Goal: Information Seeking & Learning: Learn about a topic

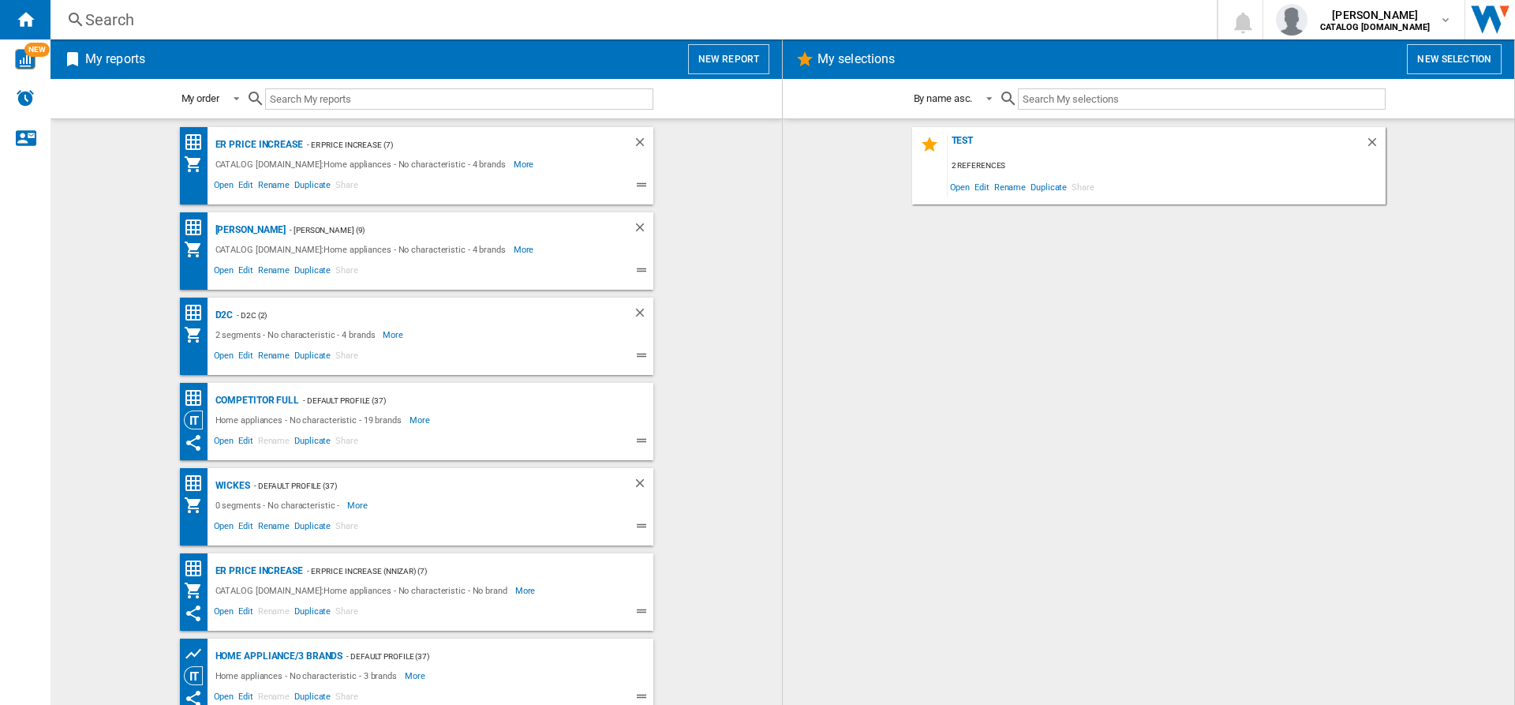
click at [1203, 320] on div "Test 2 references Open Edit Rename Duplicate Share" at bounding box center [1149, 412] width 700 height 570
click at [522, 22] on div "Search" at bounding box center [630, 20] width 1091 height 22
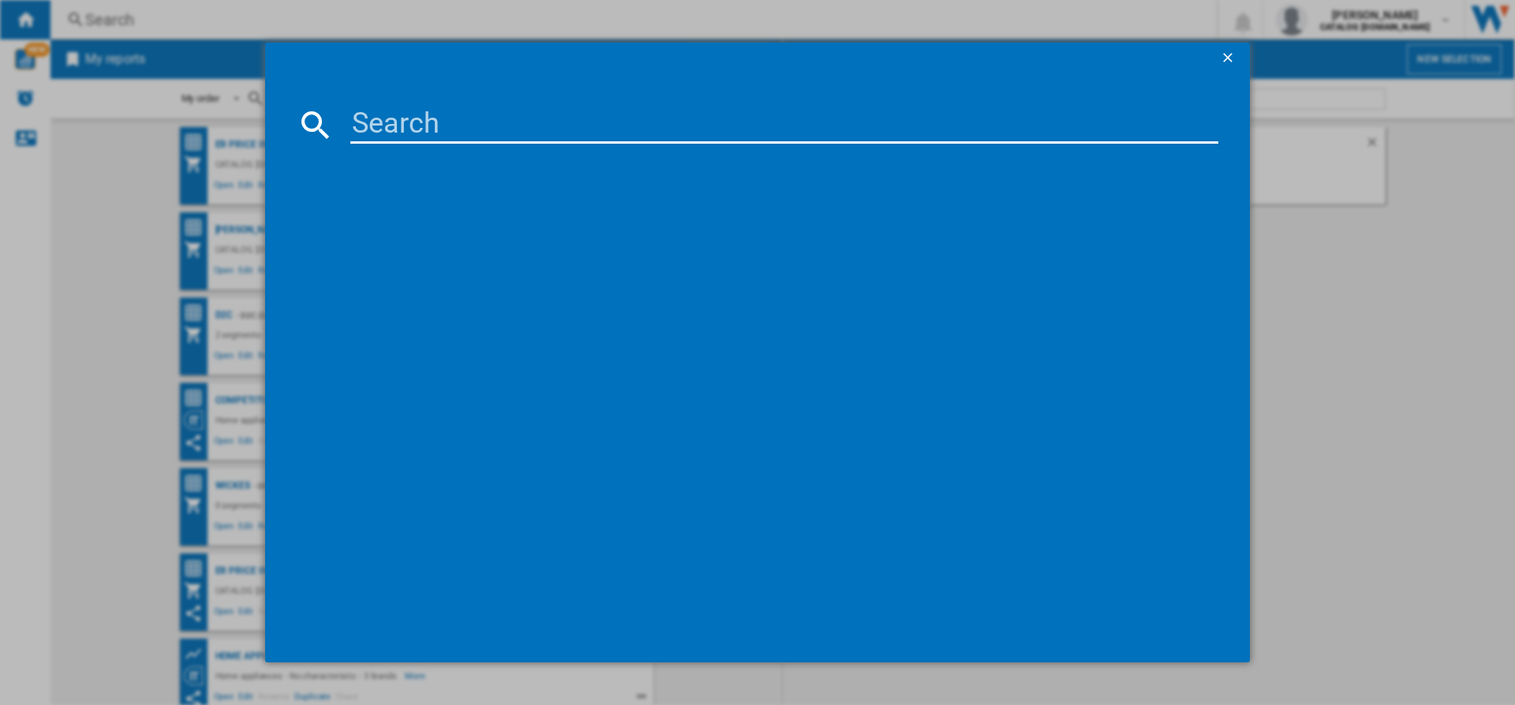
click at [437, 106] on input at bounding box center [784, 125] width 868 height 38
paste input "1sF3yHdm"
type input "1"
click at [661, 114] on input at bounding box center [784, 125] width 868 height 38
paste input "HGB64200SM"
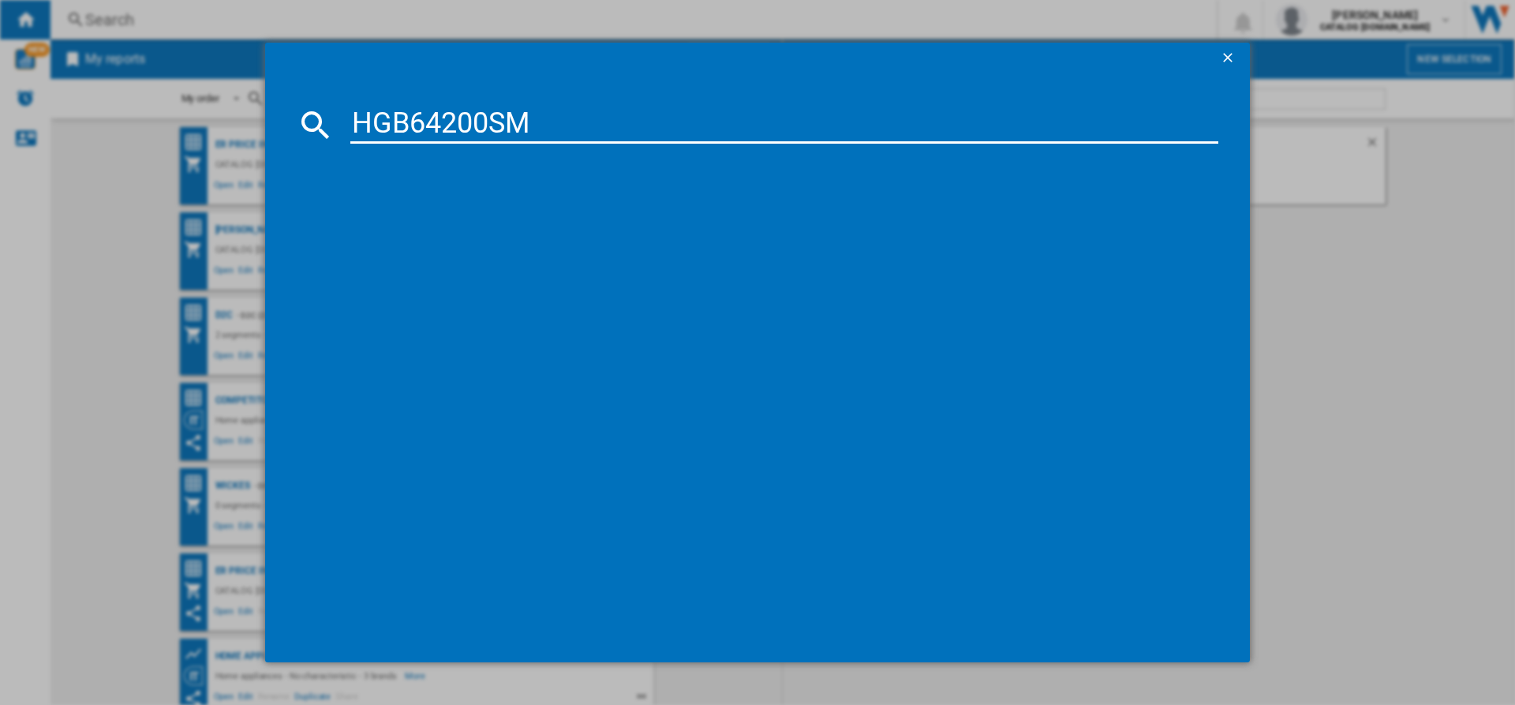
type input "HGB64200SM"
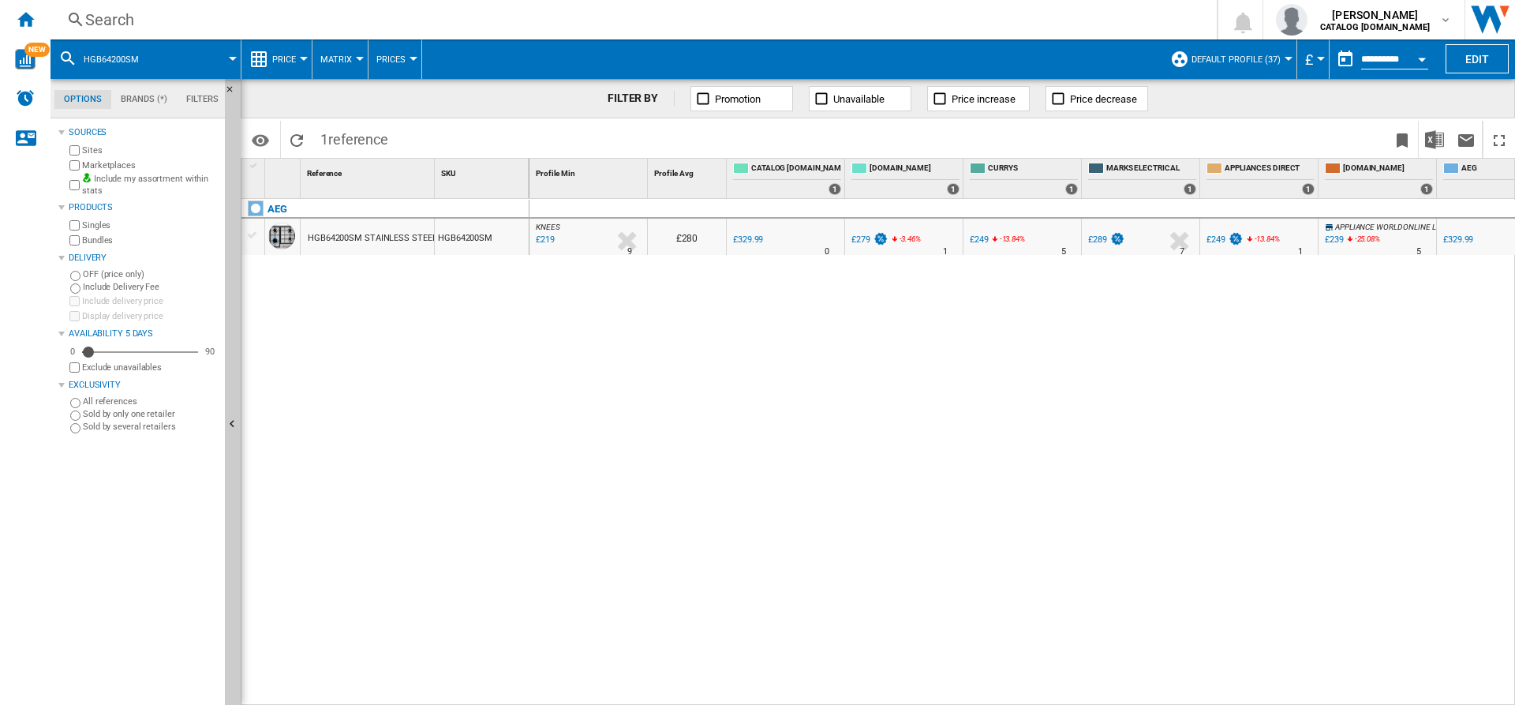
click at [548, 230] on span "KNEES" at bounding box center [548, 227] width 24 height 9
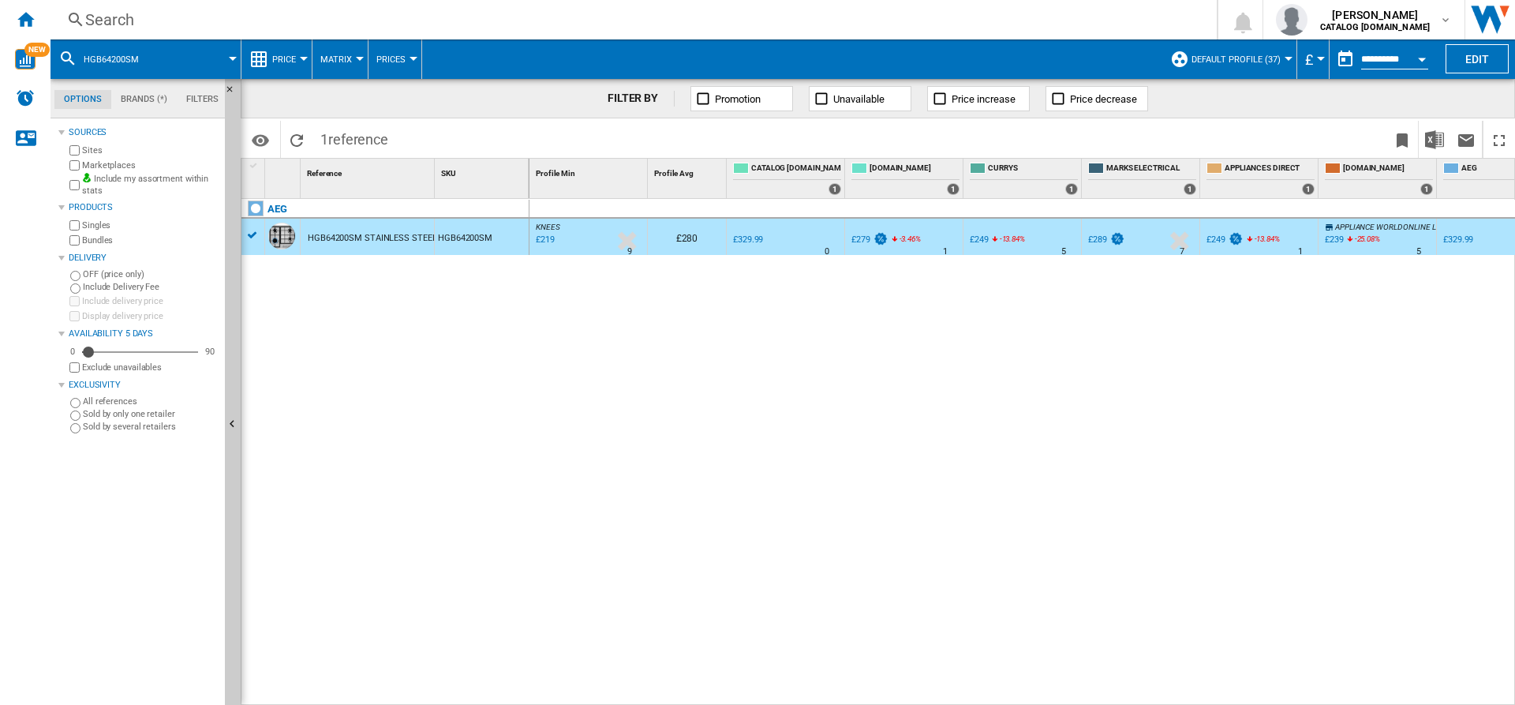
click at [552, 238] on div "£219" at bounding box center [543, 240] width 21 height 16
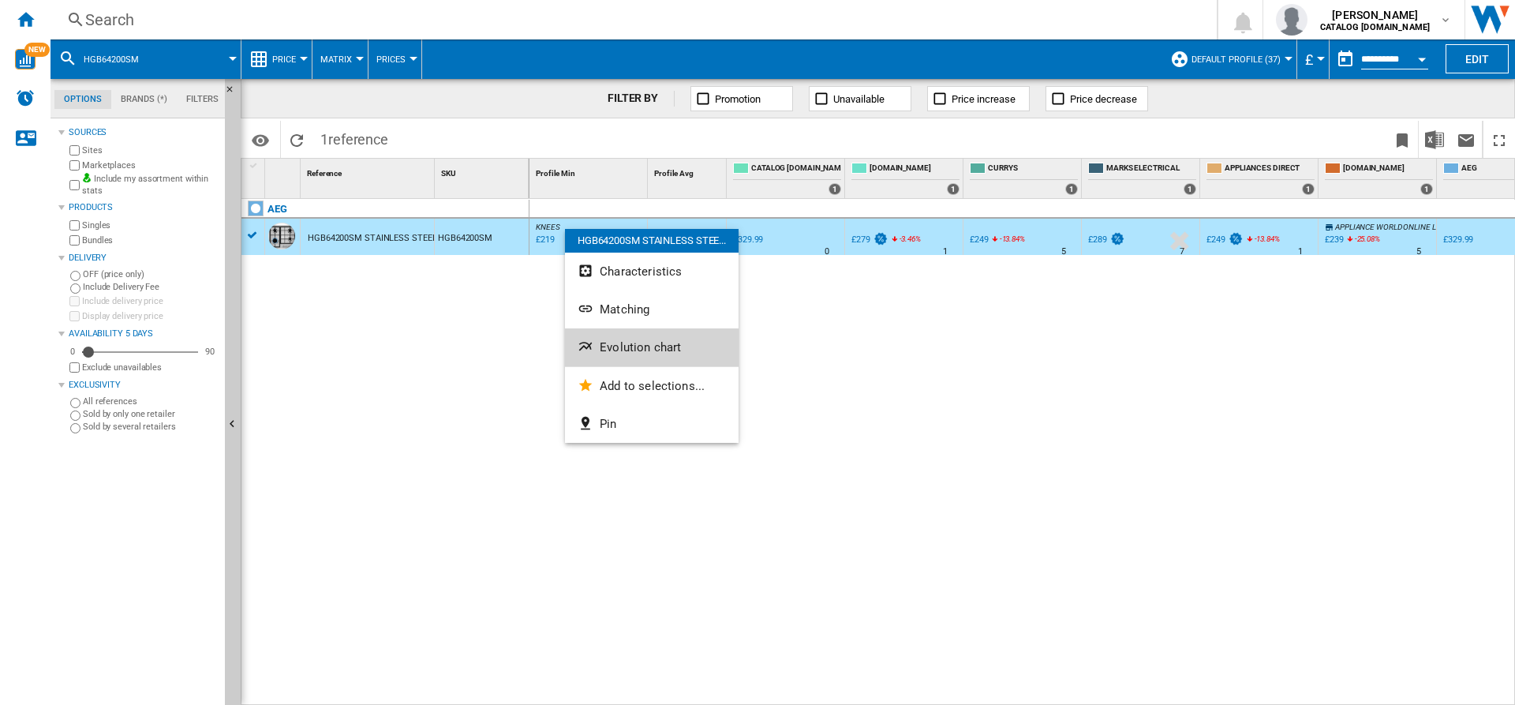
click at [649, 346] on span "Evolution chart" at bounding box center [640, 347] width 81 height 14
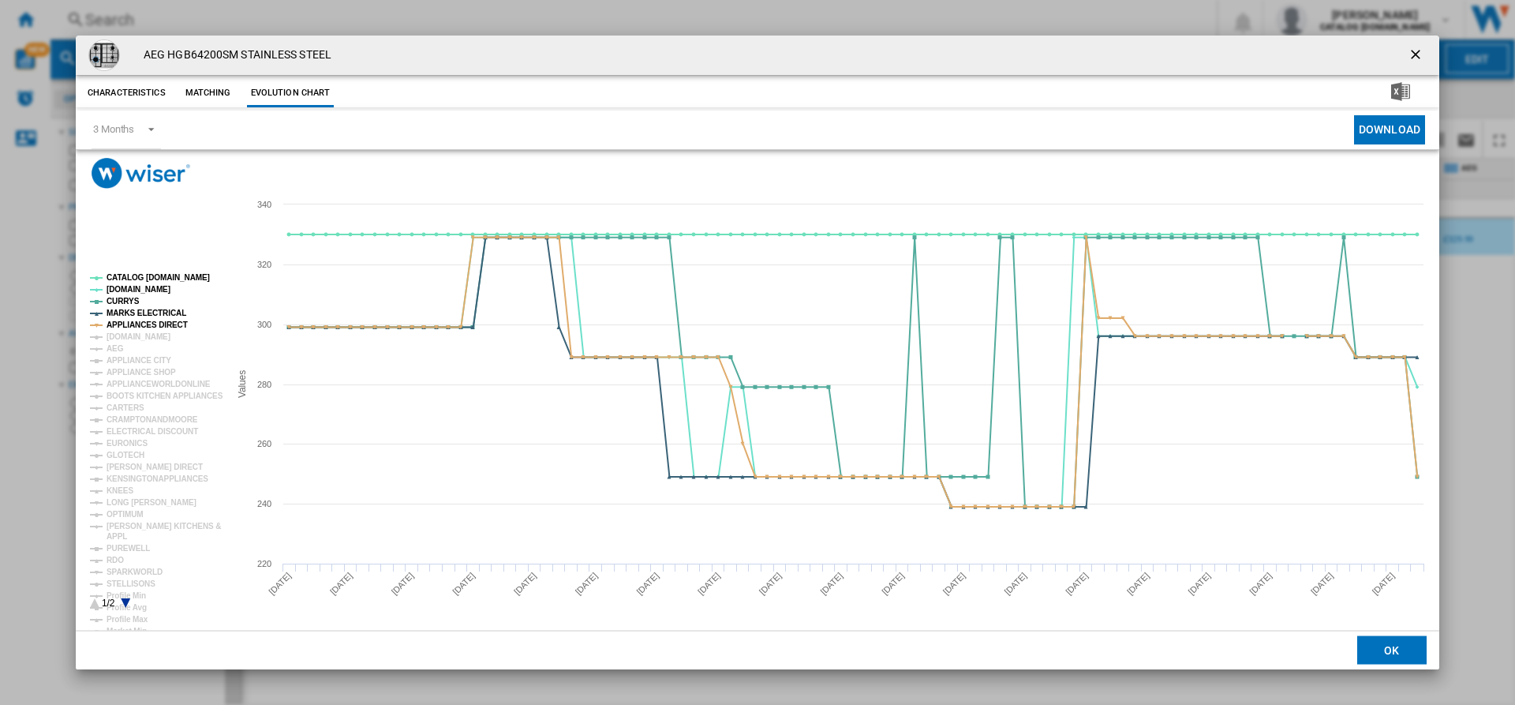
click at [189, 272] on rect "Product popup" at bounding box center [154, 441] width 140 height 347
click at [152, 280] on tspan "CATALOG ELECTROLUX.UK" at bounding box center [158, 277] width 103 height 9
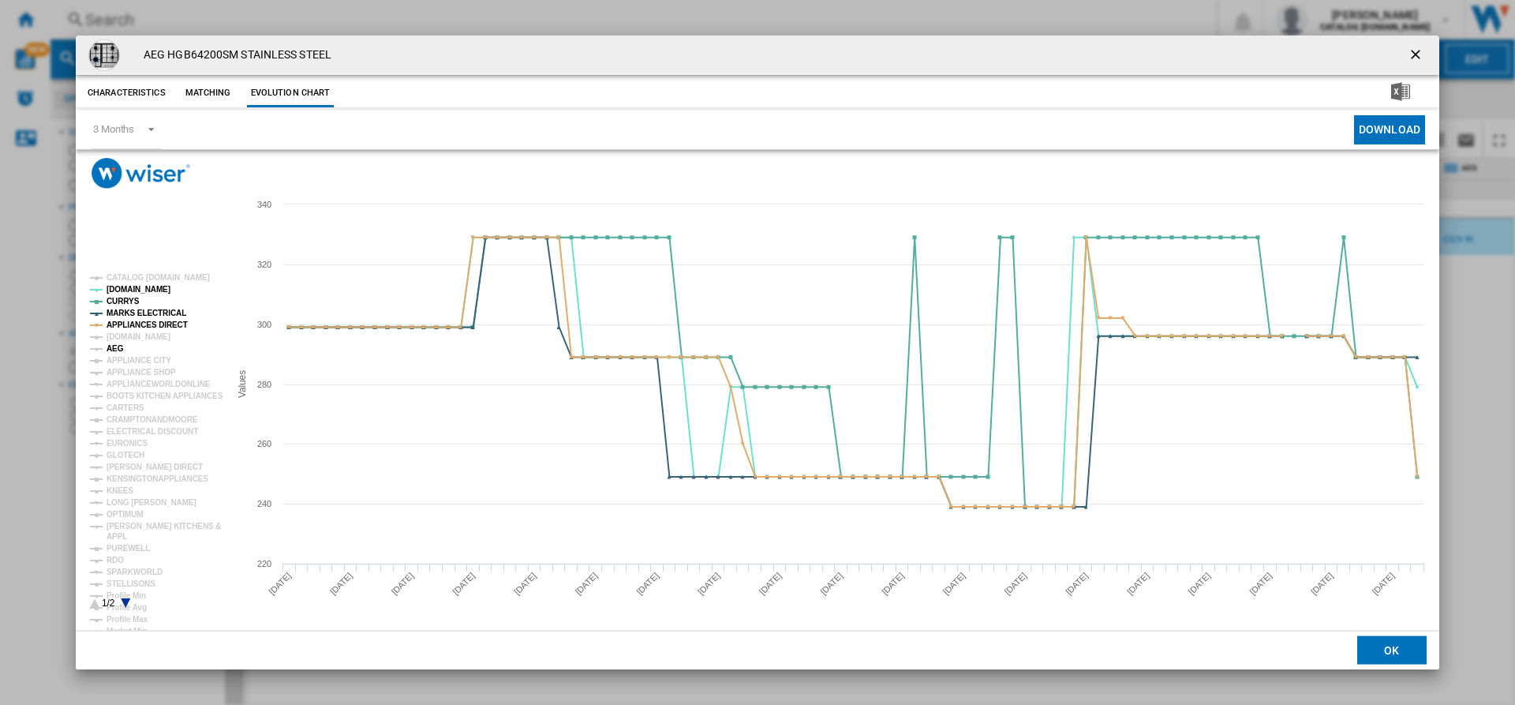
click at [114, 344] on tspan "AEG" at bounding box center [115, 348] width 17 height 9
click at [147, 359] on tspan "APPLIANCE CITY" at bounding box center [139, 360] width 65 height 9
click at [1417, 51] on ng-md-icon "getI18NText('BUTTONS.CLOSE_DIALOG')" at bounding box center [1417, 56] width 19 height 19
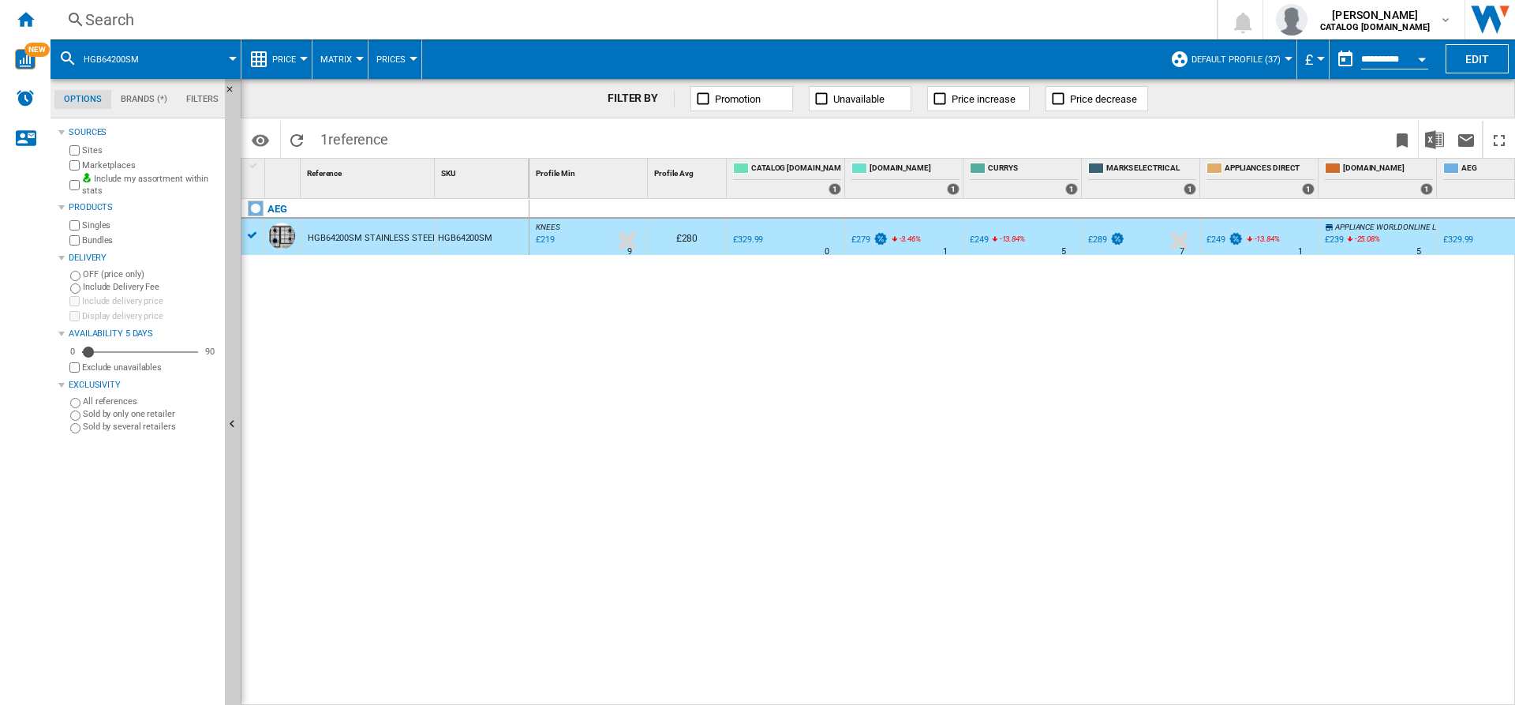
click at [1338, 239] on div "£239" at bounding box center [1334, 239] width 19 height 10
drag, startPoint x: 648, startPoint y: 696, endPoint x: 739, endPoint y: 698, distance: 90.8
click at [739, 698] on div "KNEES : UK KNEES -33.6 % £219 % N/A 9 KNEES : UK KNEES £280 0.0 % £329.99" at bounding box center [1023, 452] width 986 height 507
click at [708, 586] on div "KNEES : UK KNEES -33.6 % £219 % N/A 9 KNEES : UK KNEES £280 0.0 % £329.99" at bounding box center [1023, 452] width 986 height 507
click at [881, 238] on img at bounding box center [881, 238] width 16 height 13
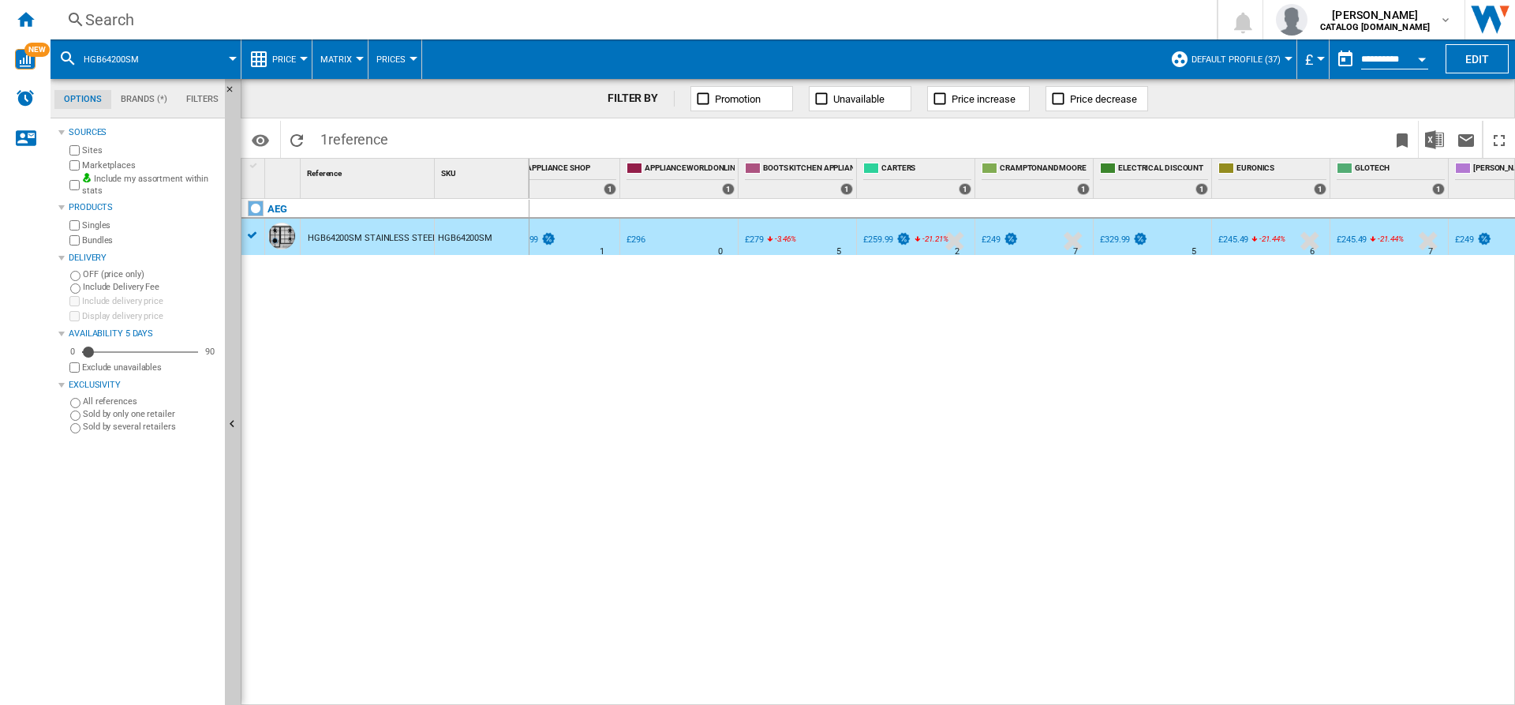
click at [294, 20] on div "Search" at bounding box center [630, 20] width 1091 height 22
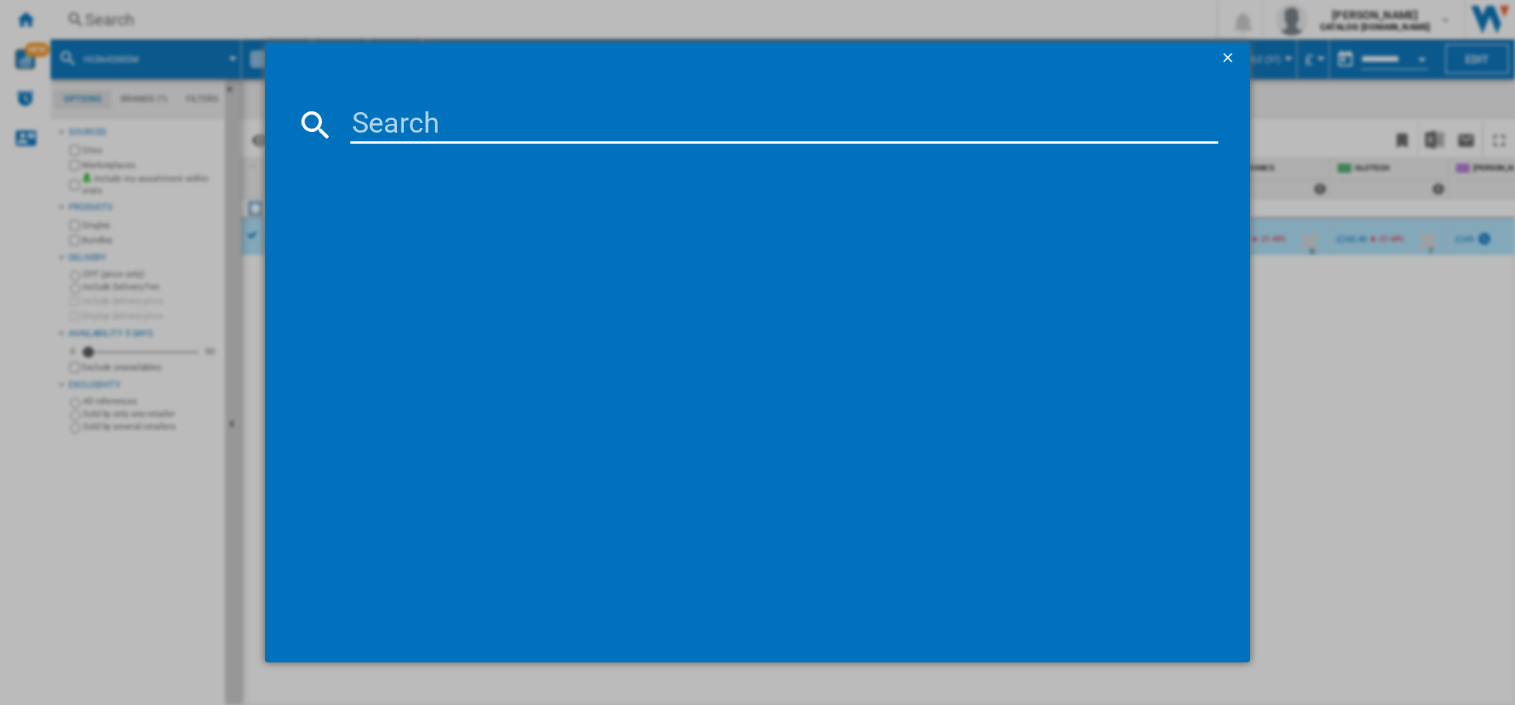
click at [395, 137] on input at bounding box center [784, 125] width 868 height 38
type input "SK85IM0XFB"
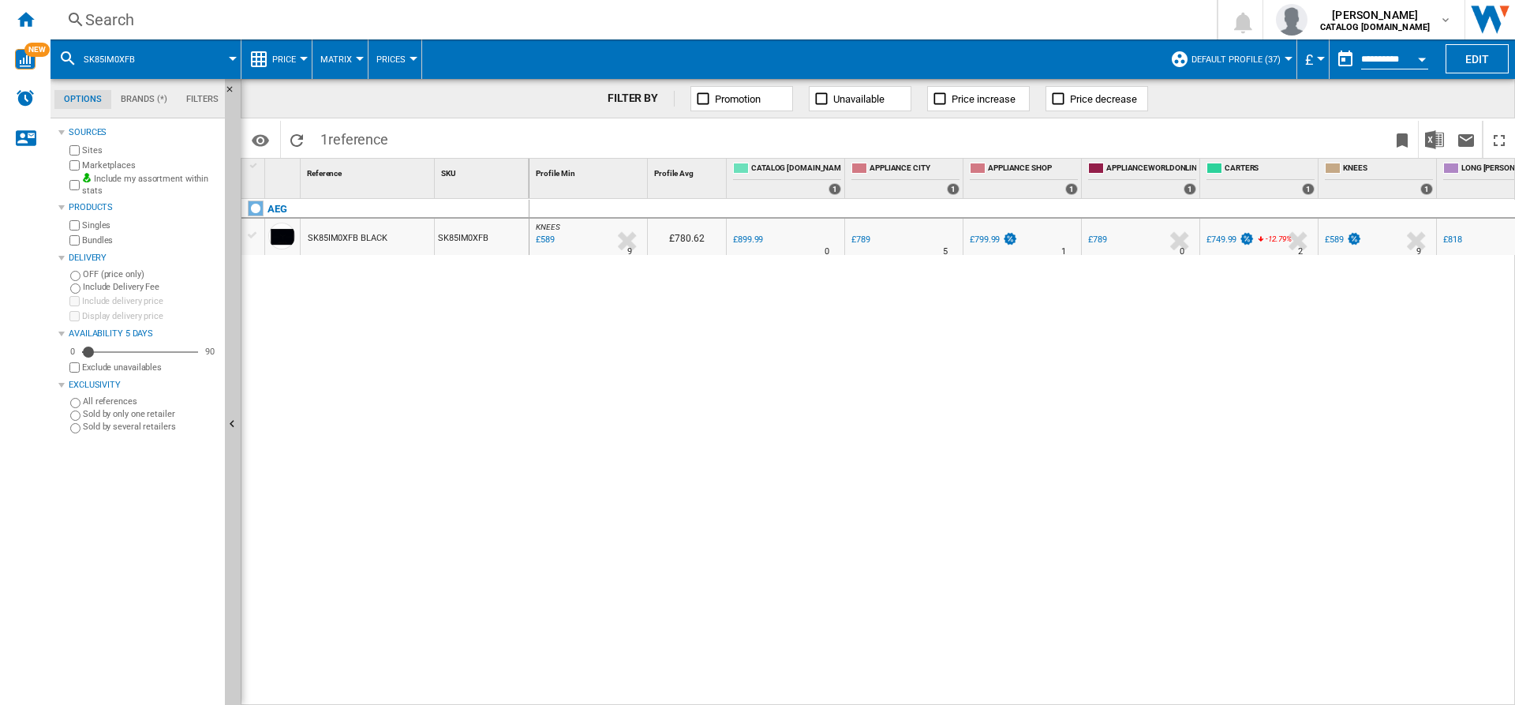
click at [545, 237] on div "£589" at bounding box center [543, 240] width 21 height 16
click at [1009, 240] on img at bounding box center [1010, 238] width 16 height 13
click at [1235, 269] on div "KNEES : UK KNEES -34.6 % £589 % N/A 9 KNEES : UK KNEES £780.62 0.0 % £899.99 %" at bounding box center [1023, 452] width 986 height 507
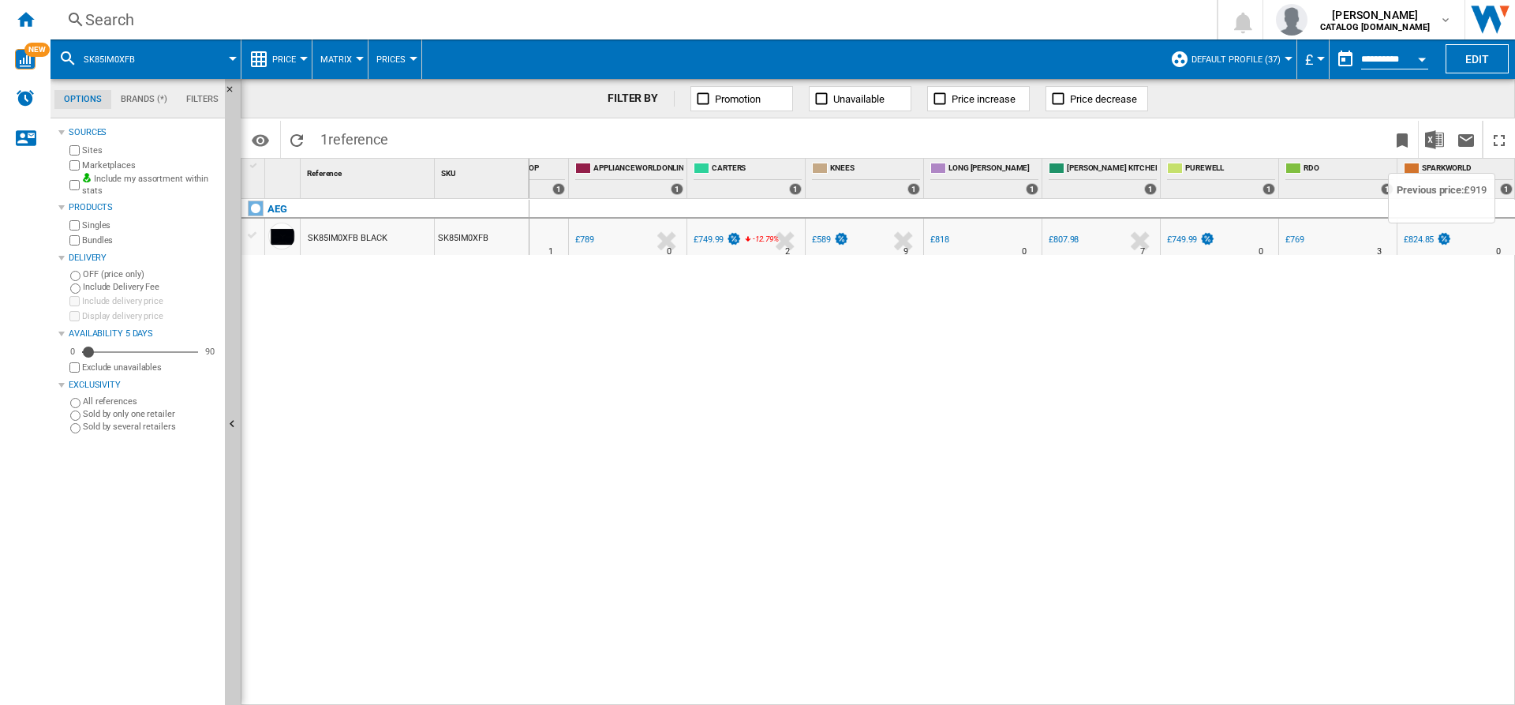
click at [1447, 237] on img at bounding box center [1444, 238] width 16 height 13
click at [1072, 234] on div "£807.98" at bounding box center [1064, 239] width 30 height 10
drag, startPoint x: 907, startPoint y: 695, endPoint x: 818, endPoint y: 683, distance: 89.3
click at [818, 683] on div "KNEES : UK KNEES -34.6 % £589 % N/A 9 KNEES : UK KNEES £780.62 0.0 % £899.99 %" at bounding box center [1023, 452] width 986 height 507
click at [717, 239] on div "£749.99" at bounding box center [709, 239] width 30 height 10
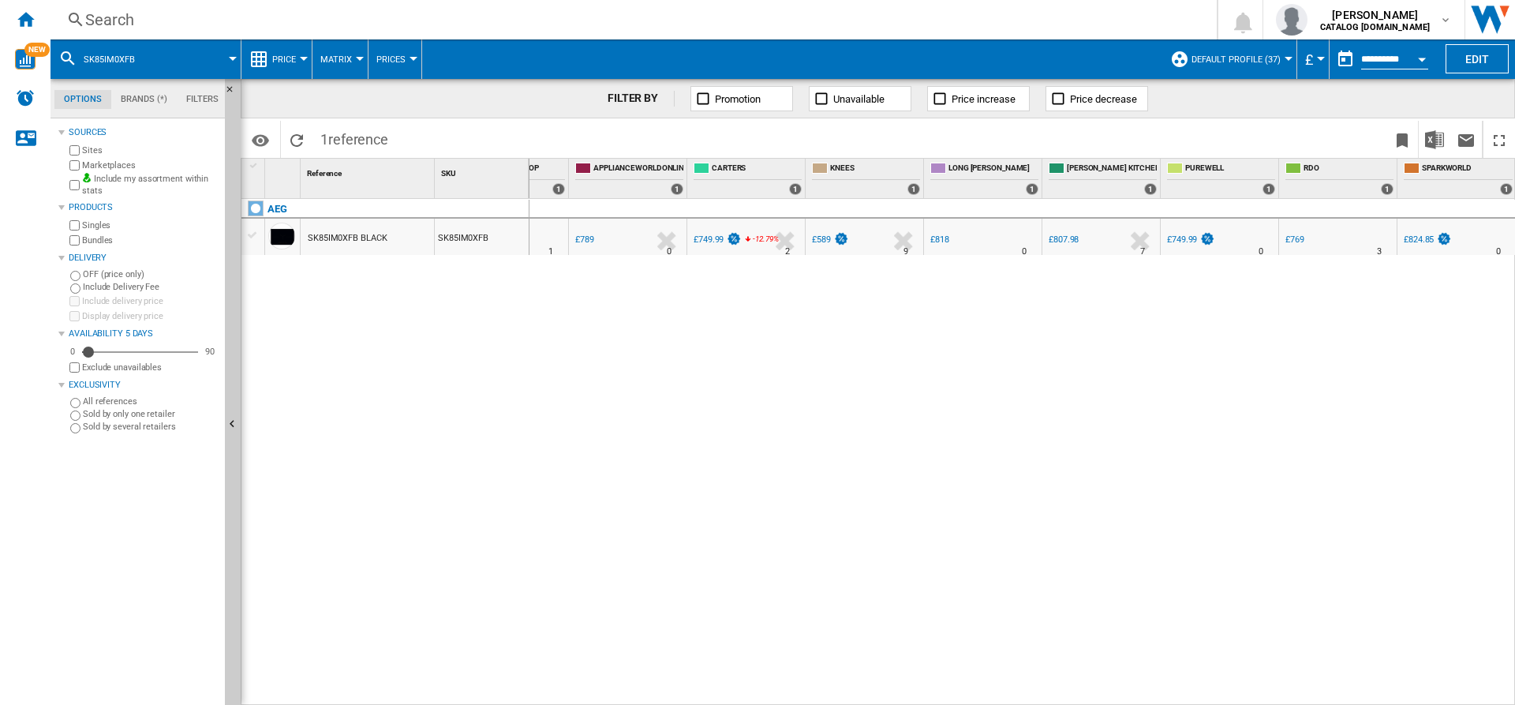
click at [505, 19] on div "Search" at bounding box center [630, 20] width 1091 height 22
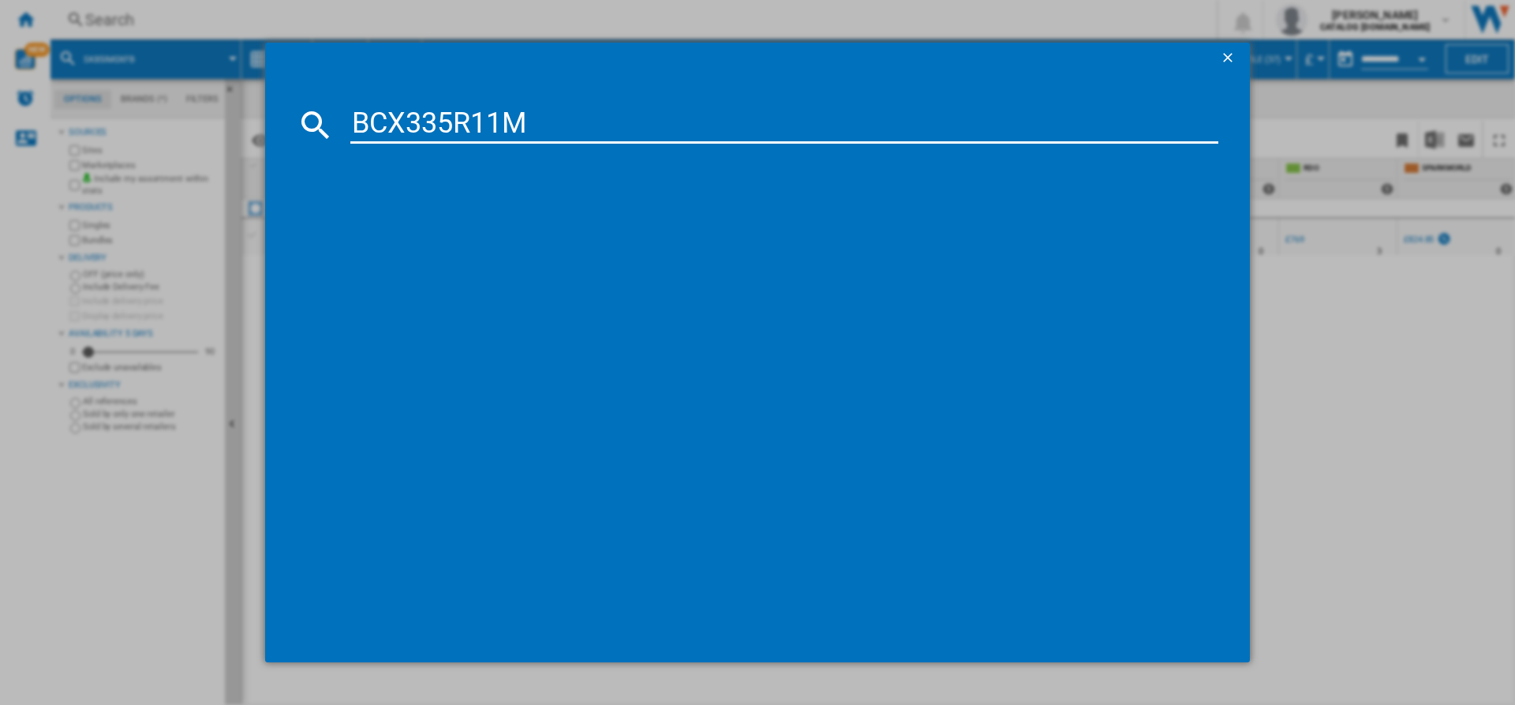
click at [580, 118] on input "BCX335R11M" at bounding box center [784, 125] width 868 height 38
type input "BCX335R11M"
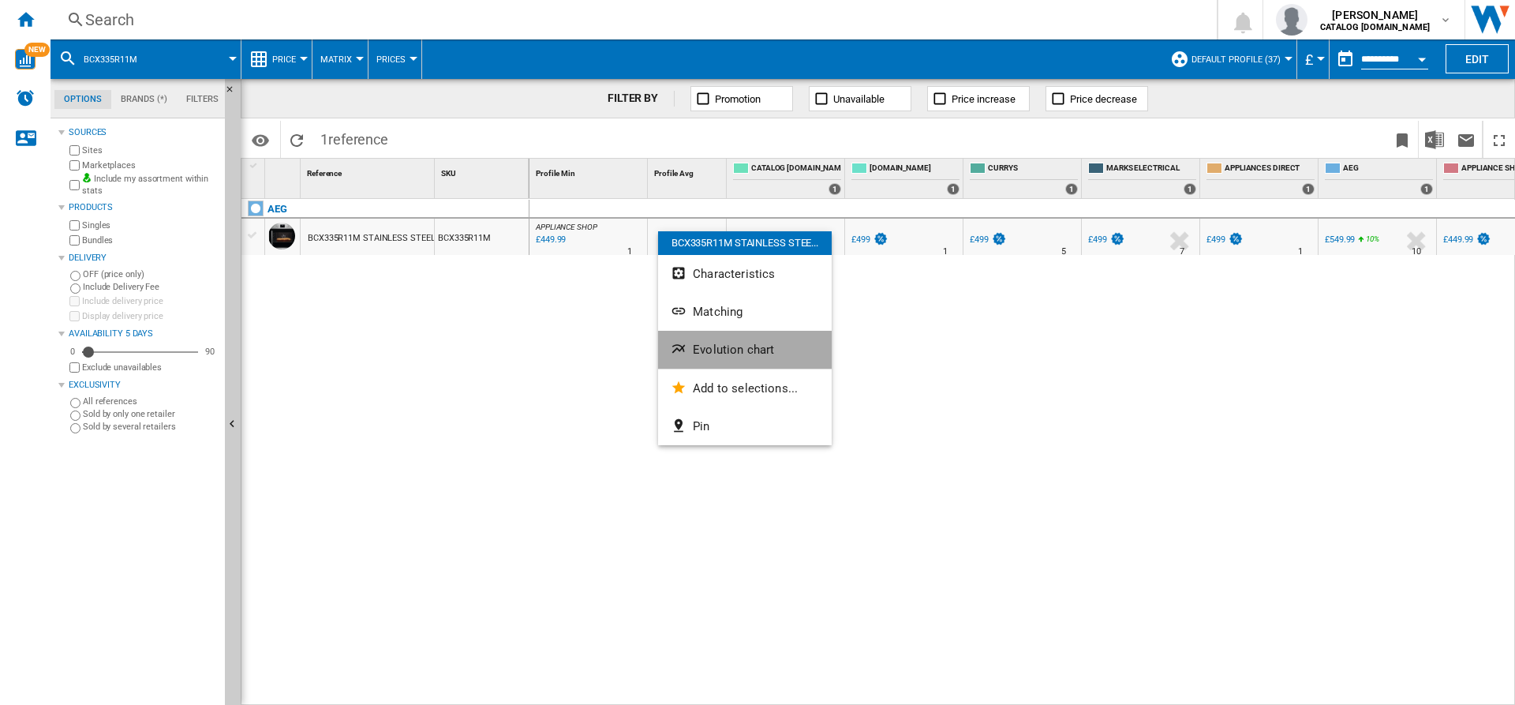
click at [717, 344] on span "Evolution chart" at bounding box center [733, 349] width 81 height 14
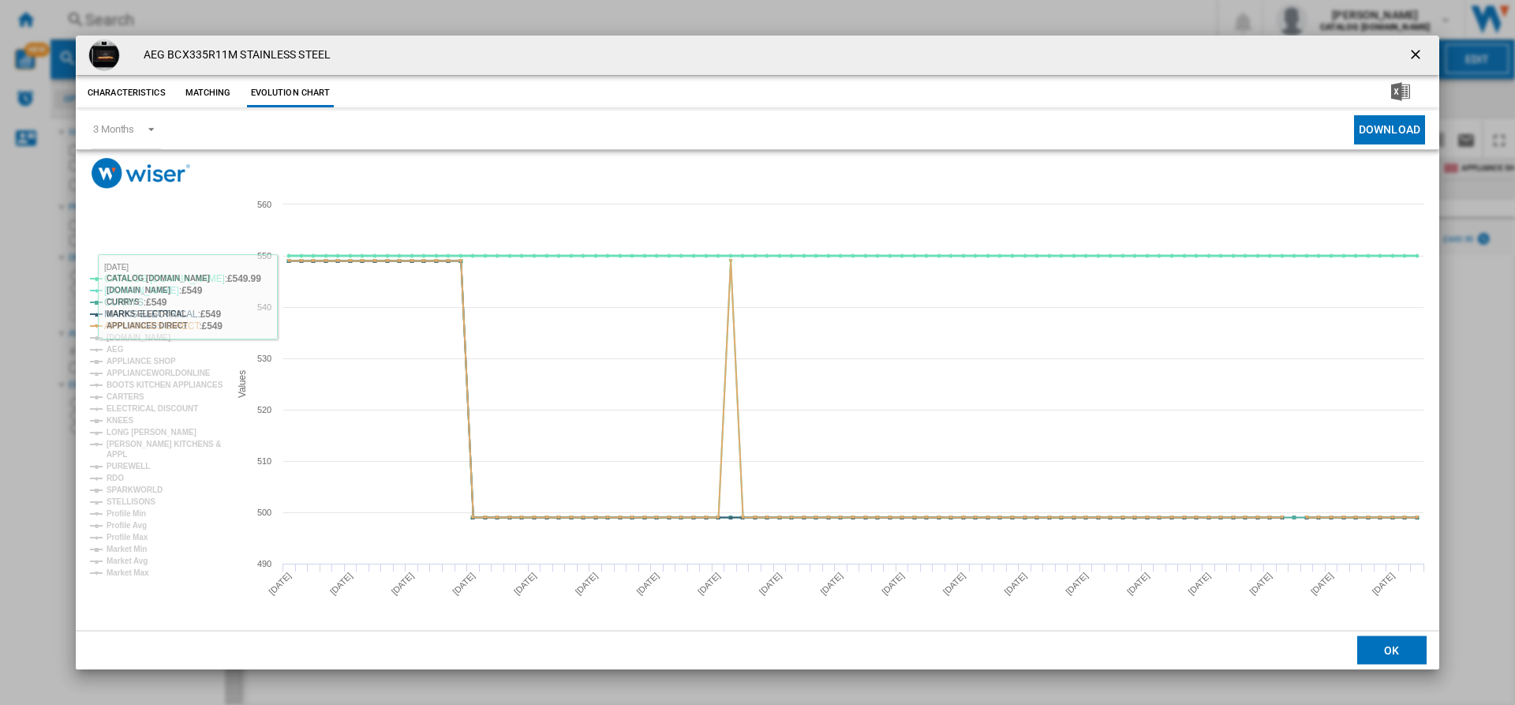
click at [164, 274] on tspan "CATALOG ELECTROLUX.UK" at bounding box center [158, 278] width 103 height 9
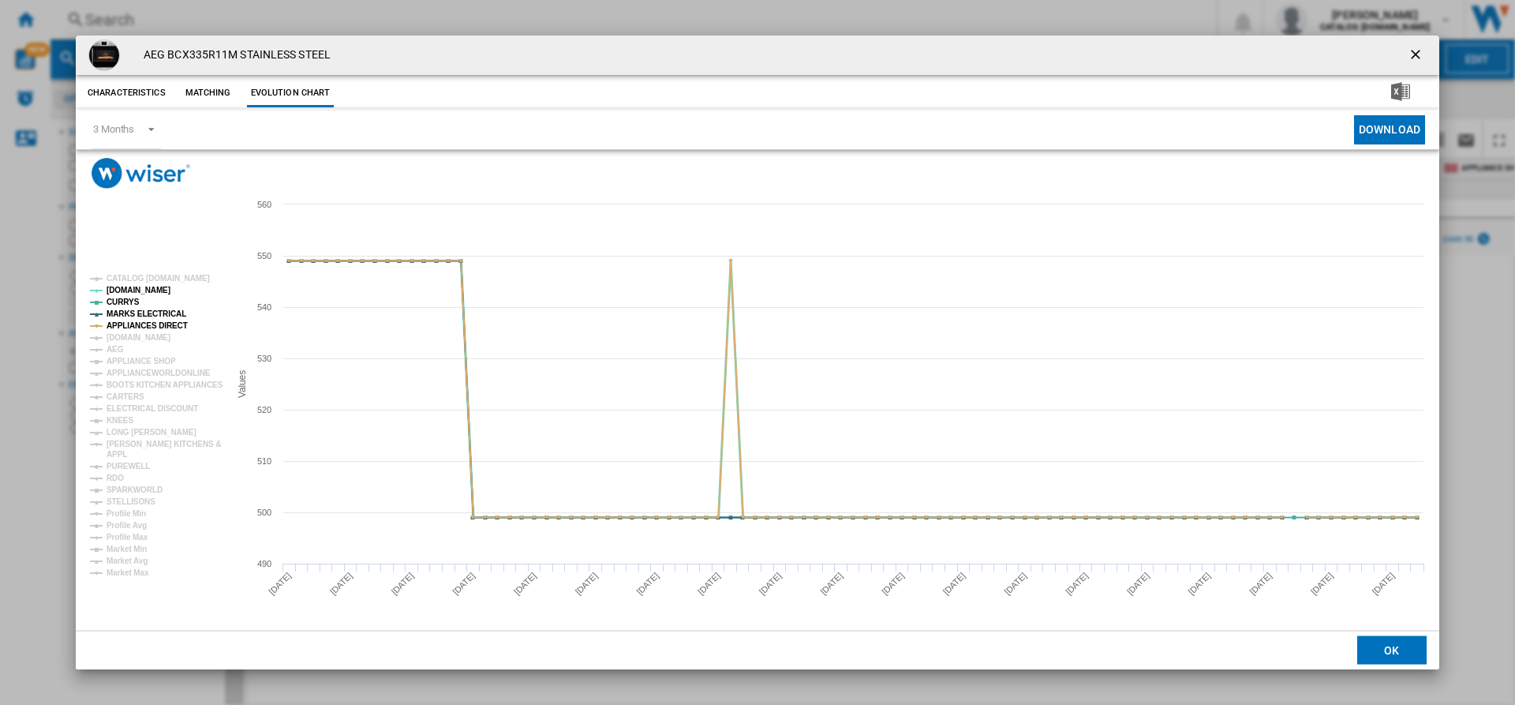
click at [118, 291] on tspan "AO.COM" at bounding box center [139, 290] width 64 height 9
click at [137, 303] on rect "Product popup" at bounding box center [154, 425] width 140 height 315
click at [123, 303] on tspan "CURRYS" at bounding box center [123, 302] width 33 height 9
click at [144, 309] on tspan "MARKS ELECTRICAL" at bounding box center [147, 313] width 80 height 9
click at [158, 325] on tspan "APPLIANCES DIRECT" at bounding box center [147, 325] width 81 height 9
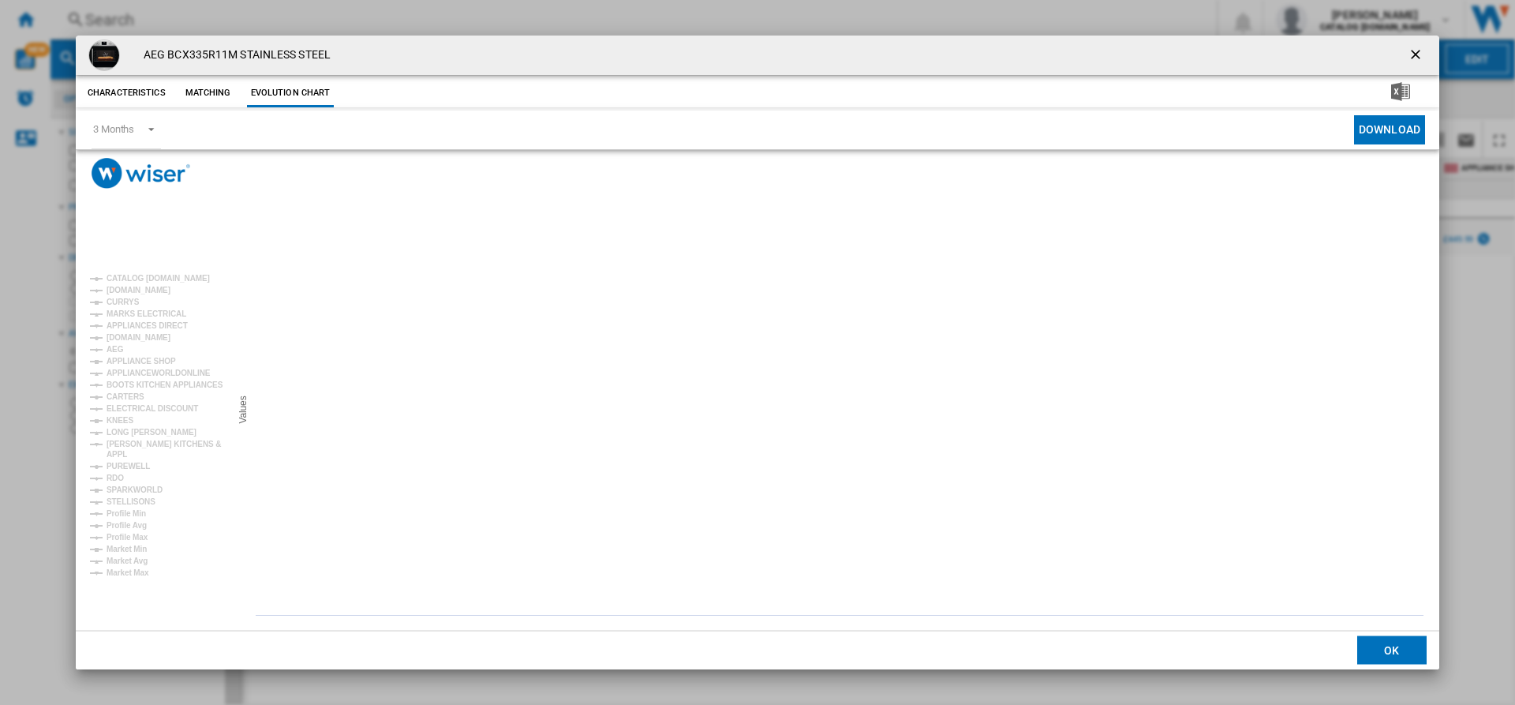
click at [1411, 47] on ng-md-icon "getI18NText('BUTTONS.CLOSE_DIALOG')" at bounding box center [1417, 56] width 19 height 19
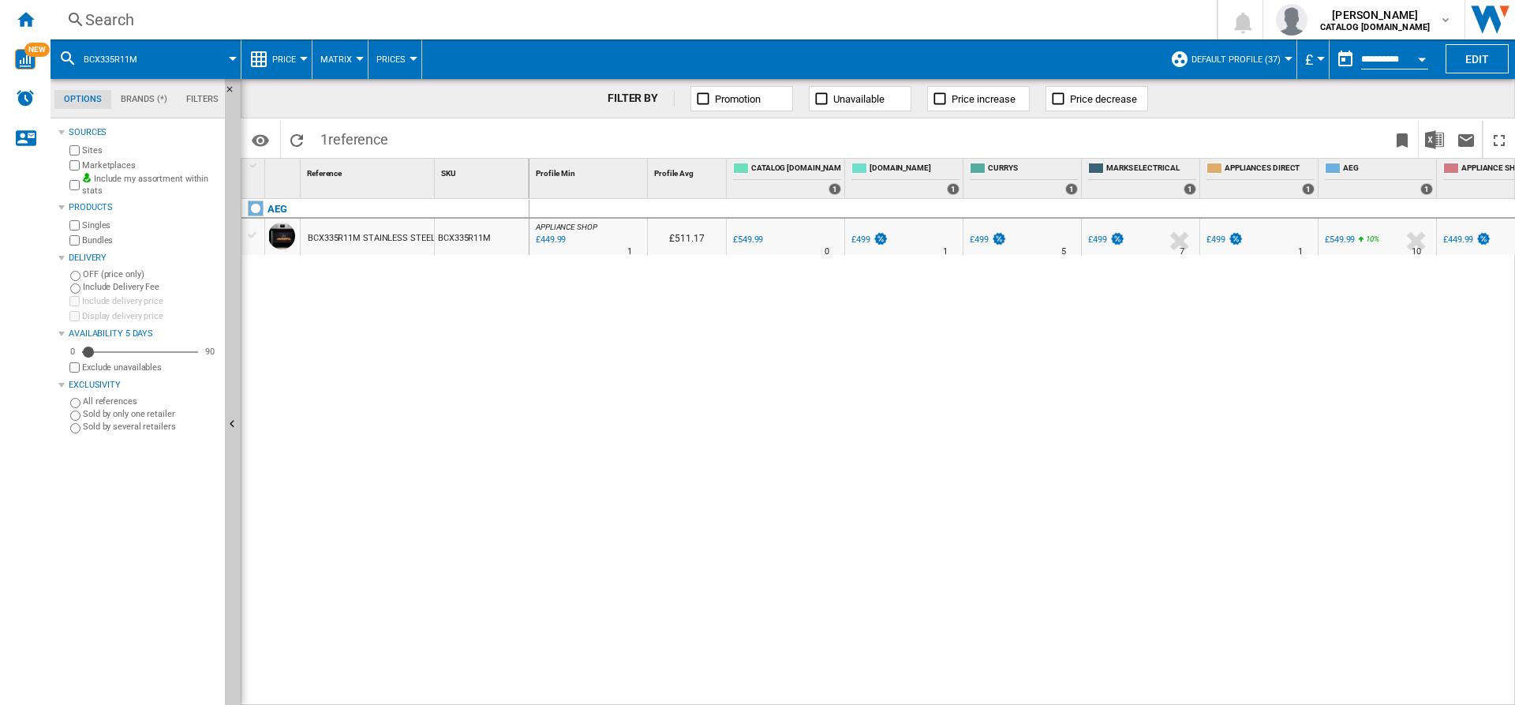
click at [1278, 54] on button "Default profile (37)" at bounding box center [1240, 58] width 97 height 39
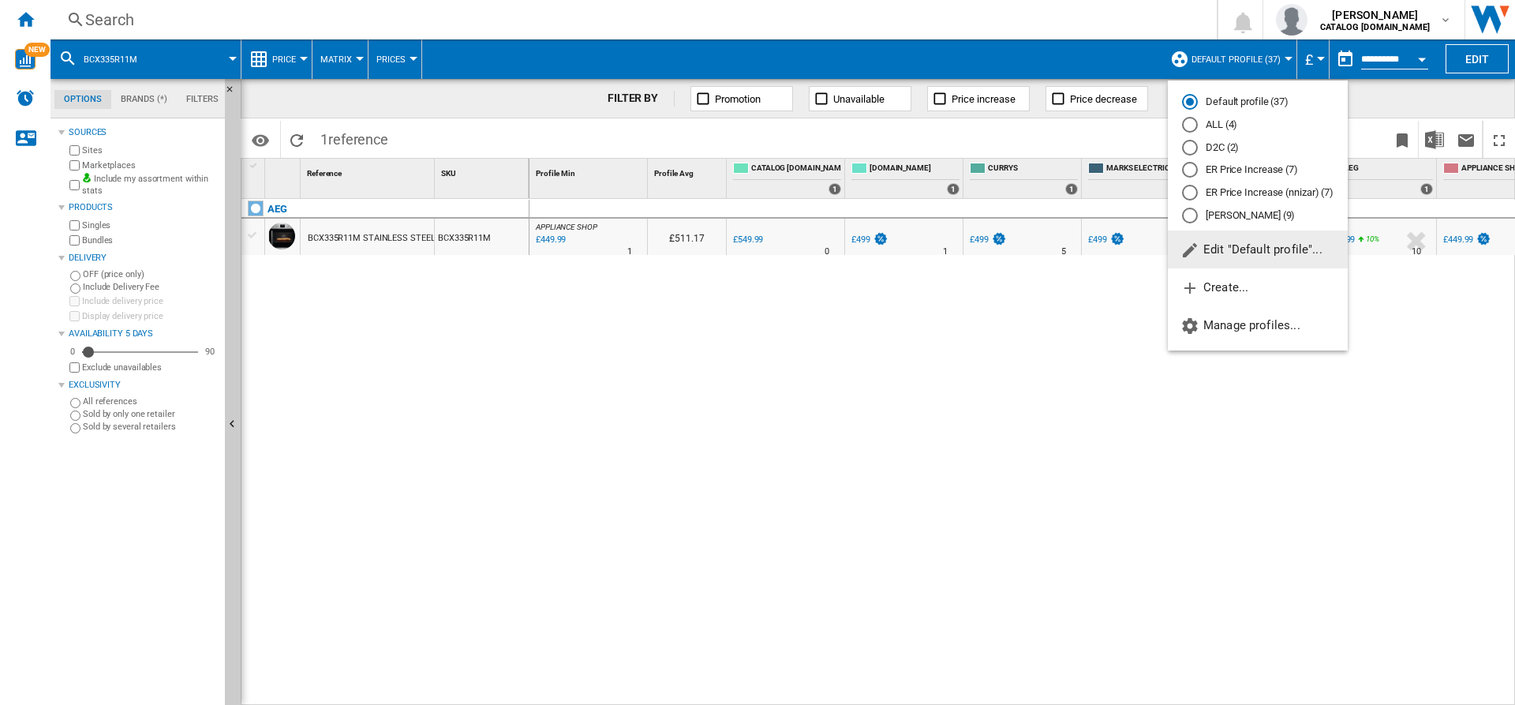
click at [1222, 245] on span "Edit "Default profile"..." at bounding box center [1252, 249] width 142 height 14
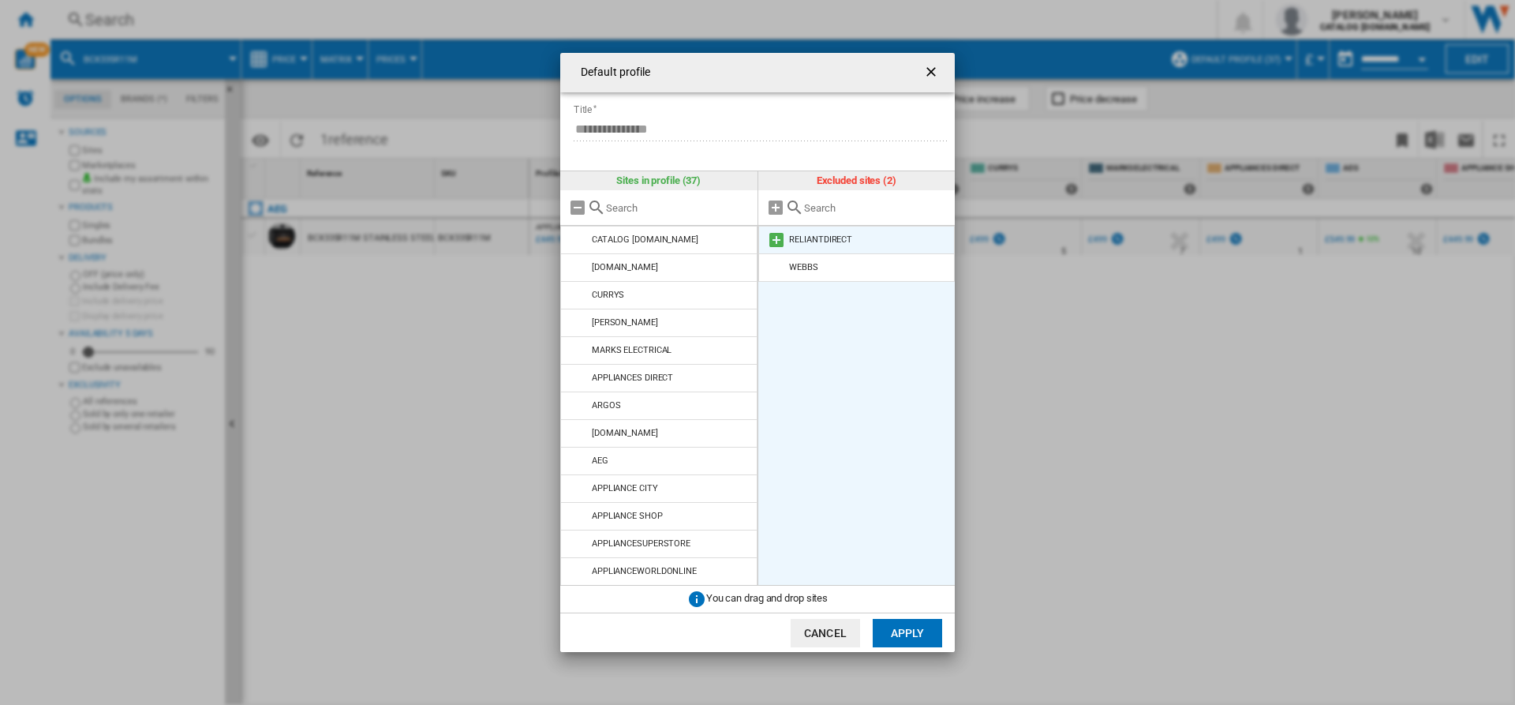
click at [772, 238] on md-icon at bounding box center [776, 239] width 19 height 19
click at [773, 246] on md-icon at bounding box center [776, 239] width 19 height 19
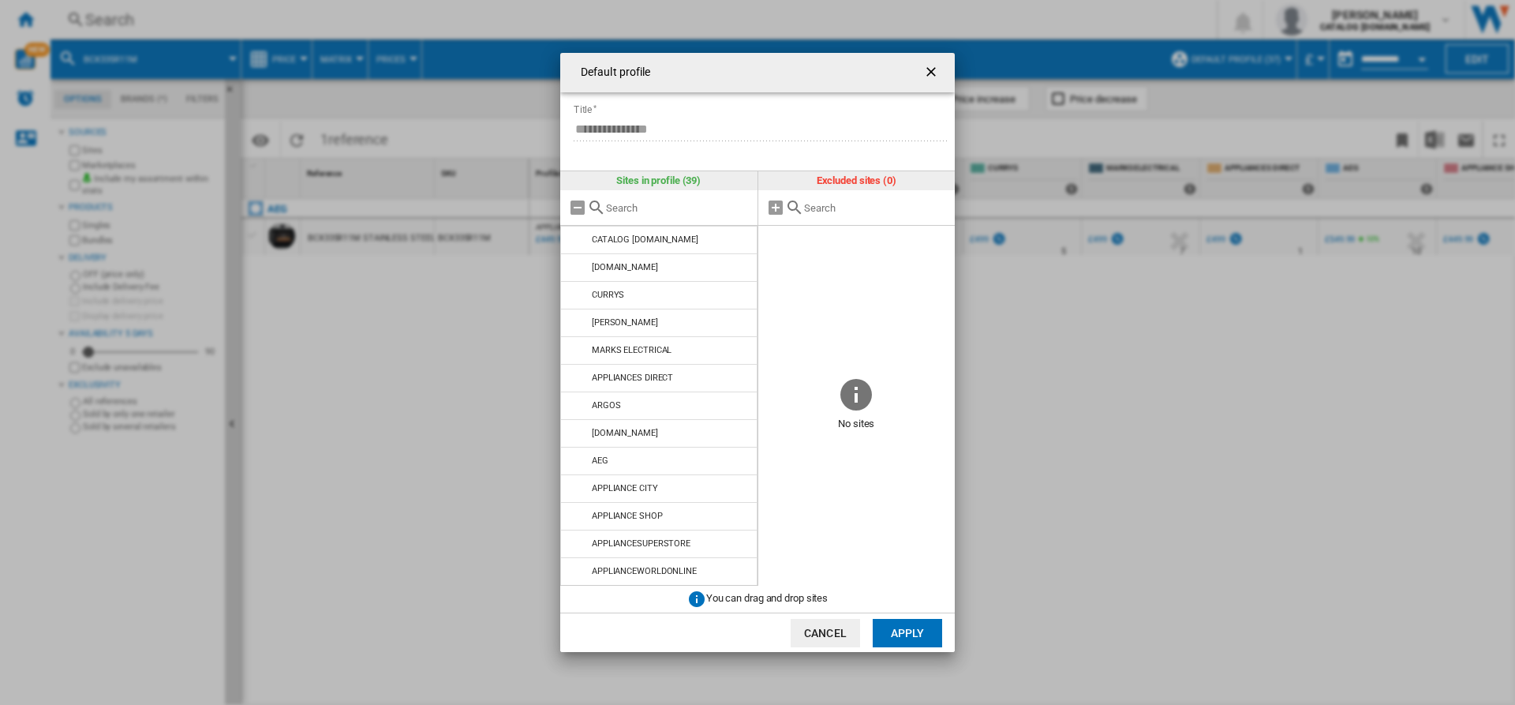
click at [911, 627] on button "Apply" at bounding box center [907, 633] width 69 height 28
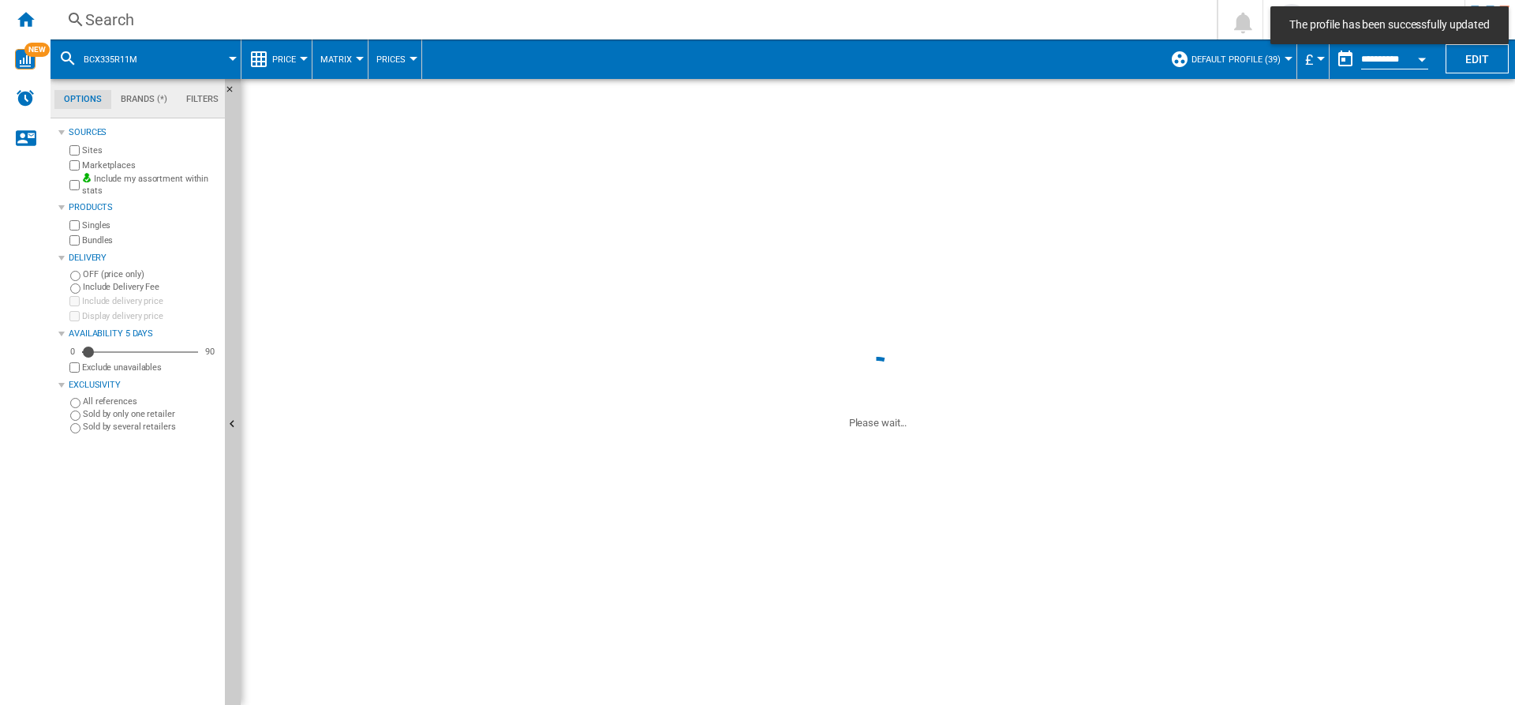
click at [783, 376] on span at bounding box center [520, 391] width 559 height 77
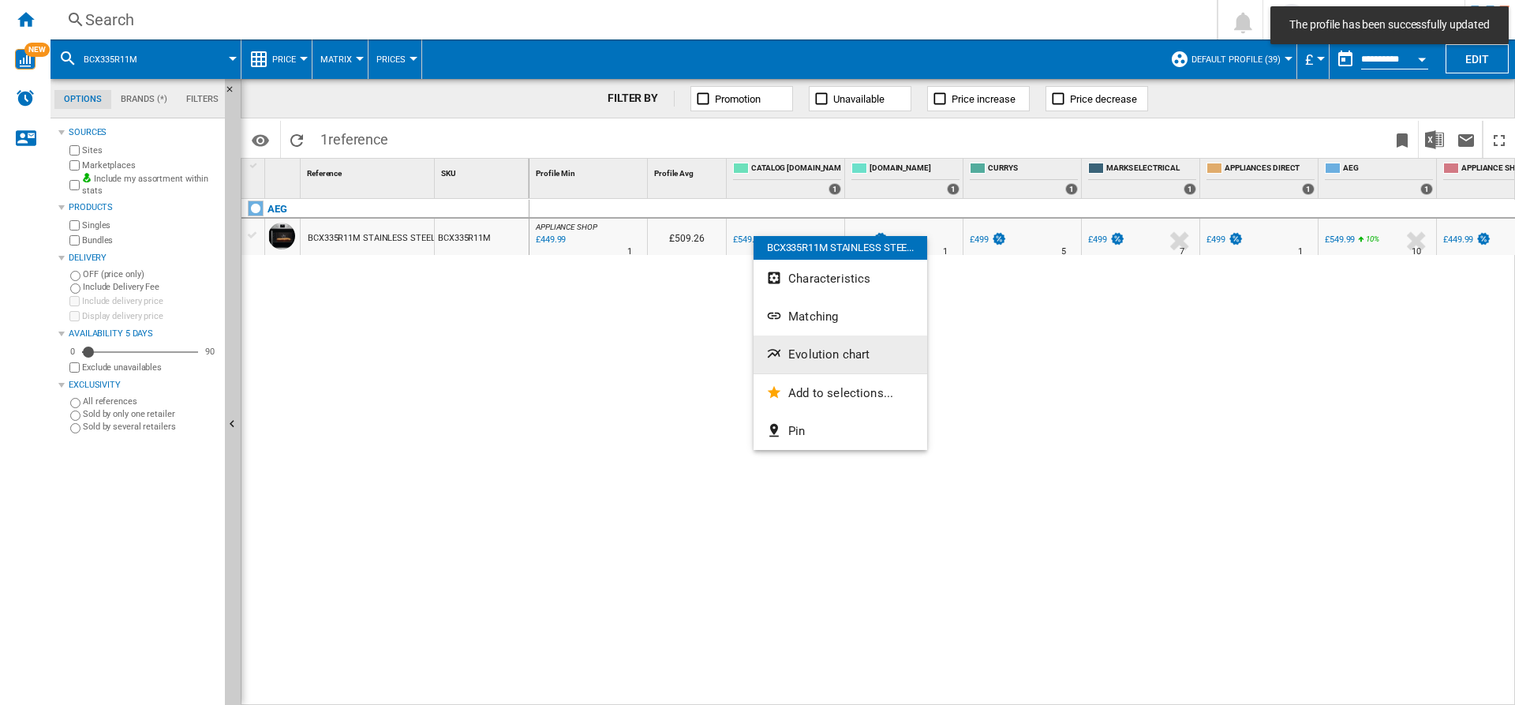
click at [813, 349] on span "Evolution chart" at bounding box center [828, 354] width 81 height 14
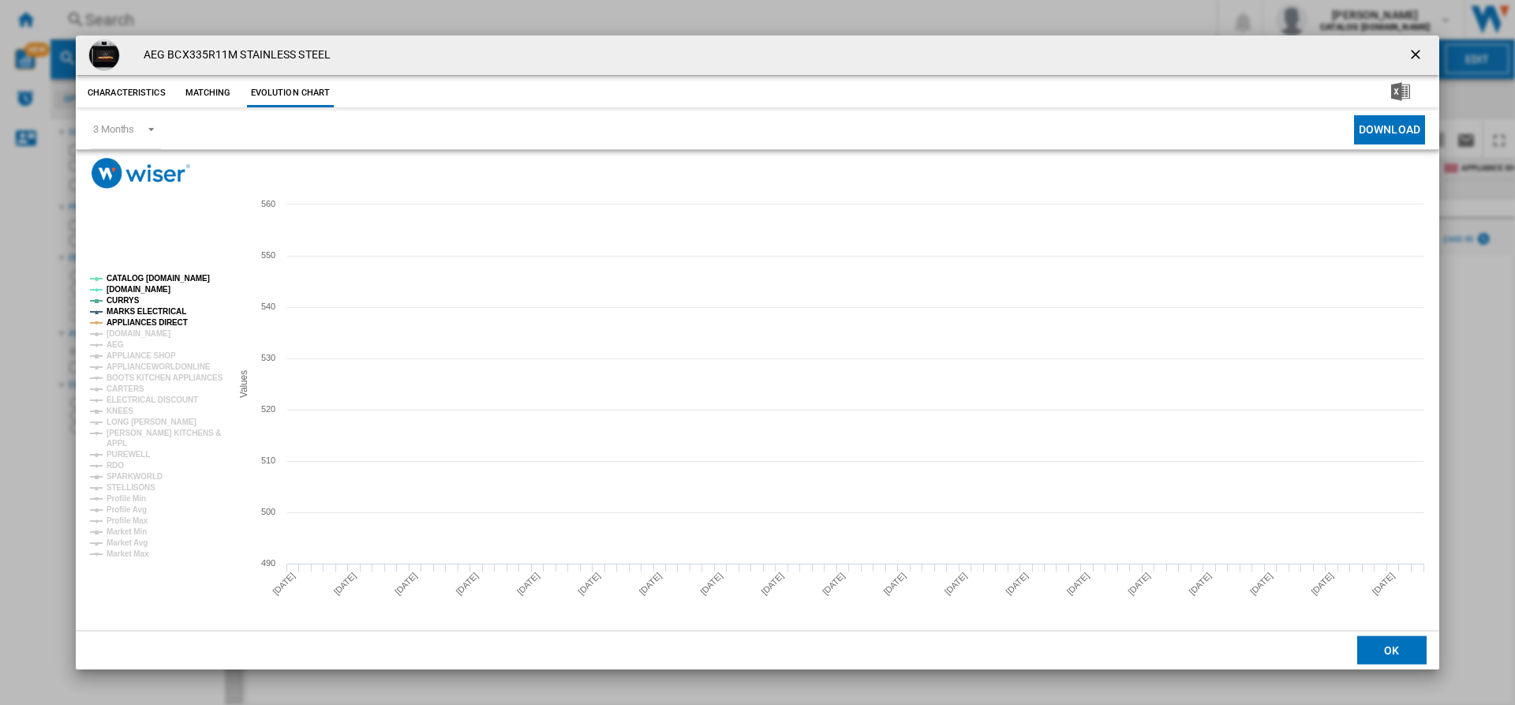
click at [155, 274] on tspan "CATALOG ELECTROLUX.UK" at bounding box center [158, 278] width 103 height 9
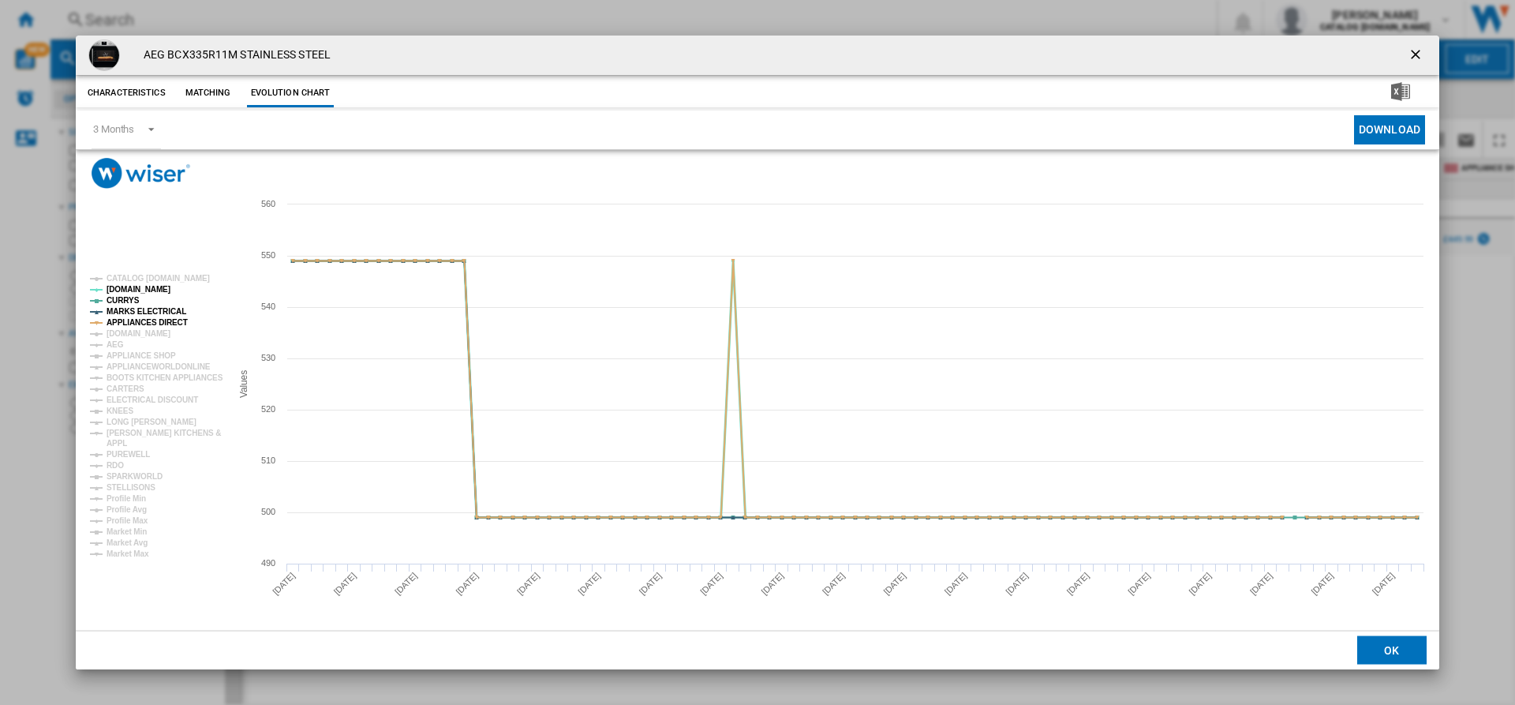
click at [122, 286] on tspan "AO.COM" at bounding box center [139, 289] width 64 height 9
click at [144, 302] on rect "Product popup" at bounding box center [154, 415] width 141 height 295
click at [131, 301] on tspan "CURRYS" at bounding box center [123, 300] width 33 height 9
click at [147, 309] on tspan "MARKS ELECTRICAL" at bounding box center [147, 311] width 80 height 9
click at [157, 320] on tspan "APPLIANCES DIRECT" at bounding box center [147, 322] width 81 height 9
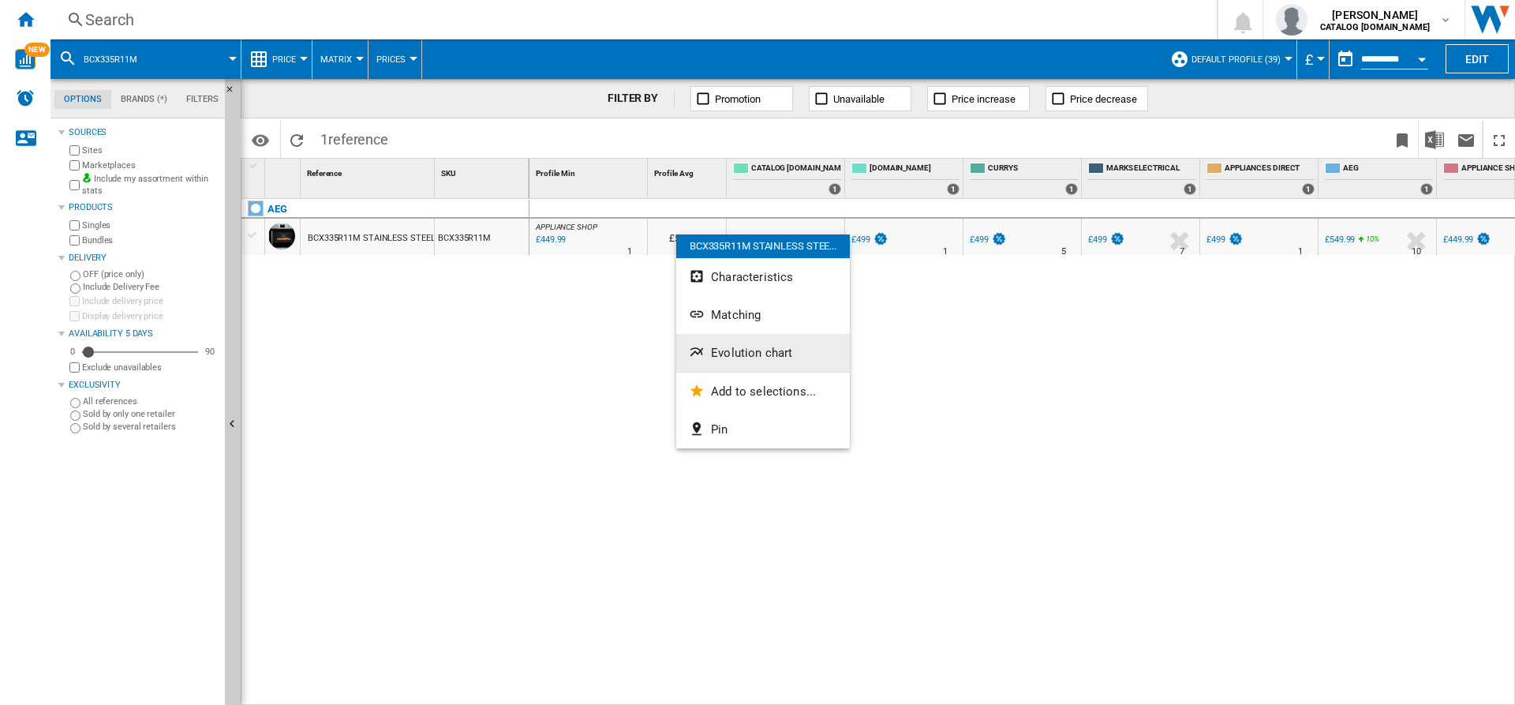
click at [754, 354] on span "Evolution chart" at bounding box center [751, 353] width 81 height 14
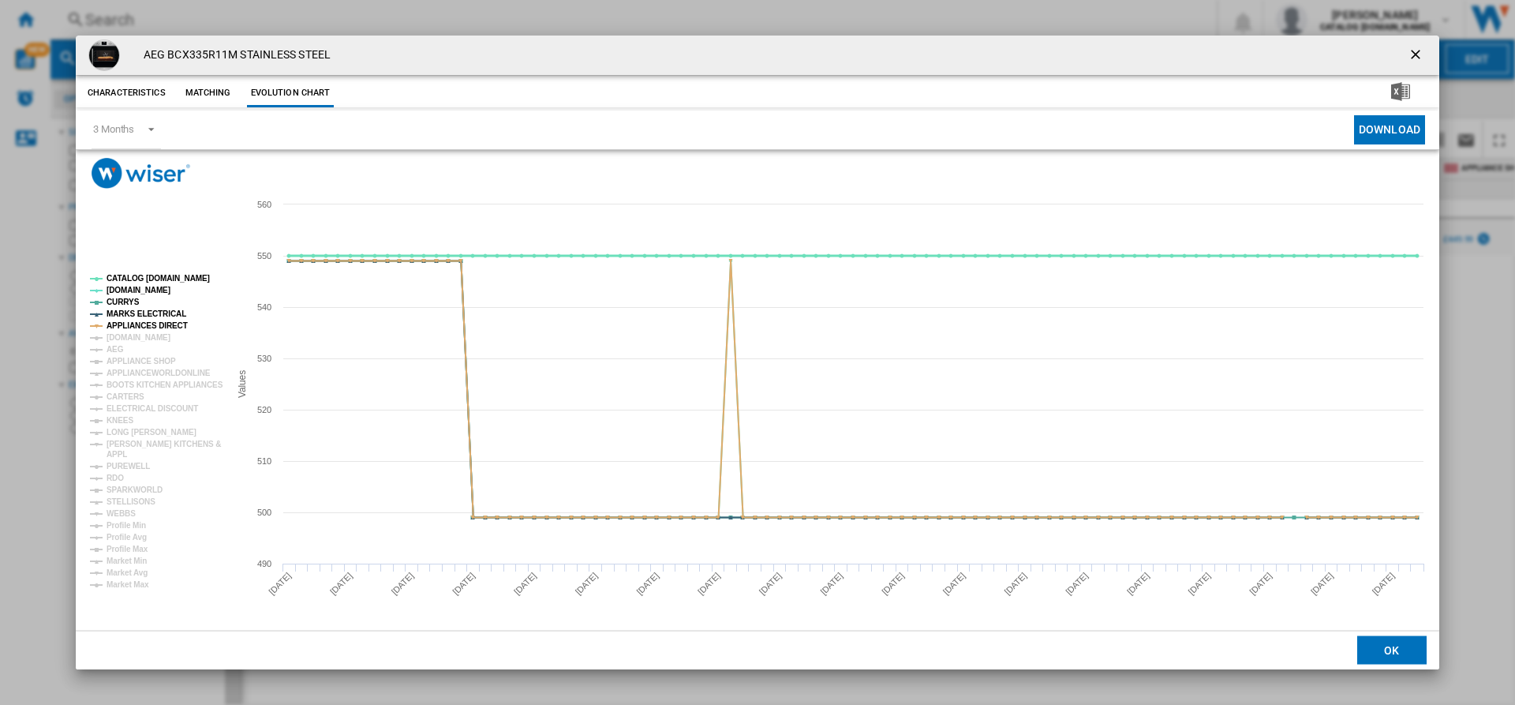
click at [137, 281] on tspan "CATALOG ELECTROLUX.UK" at bounding box center [158, 278] width 103 height 9
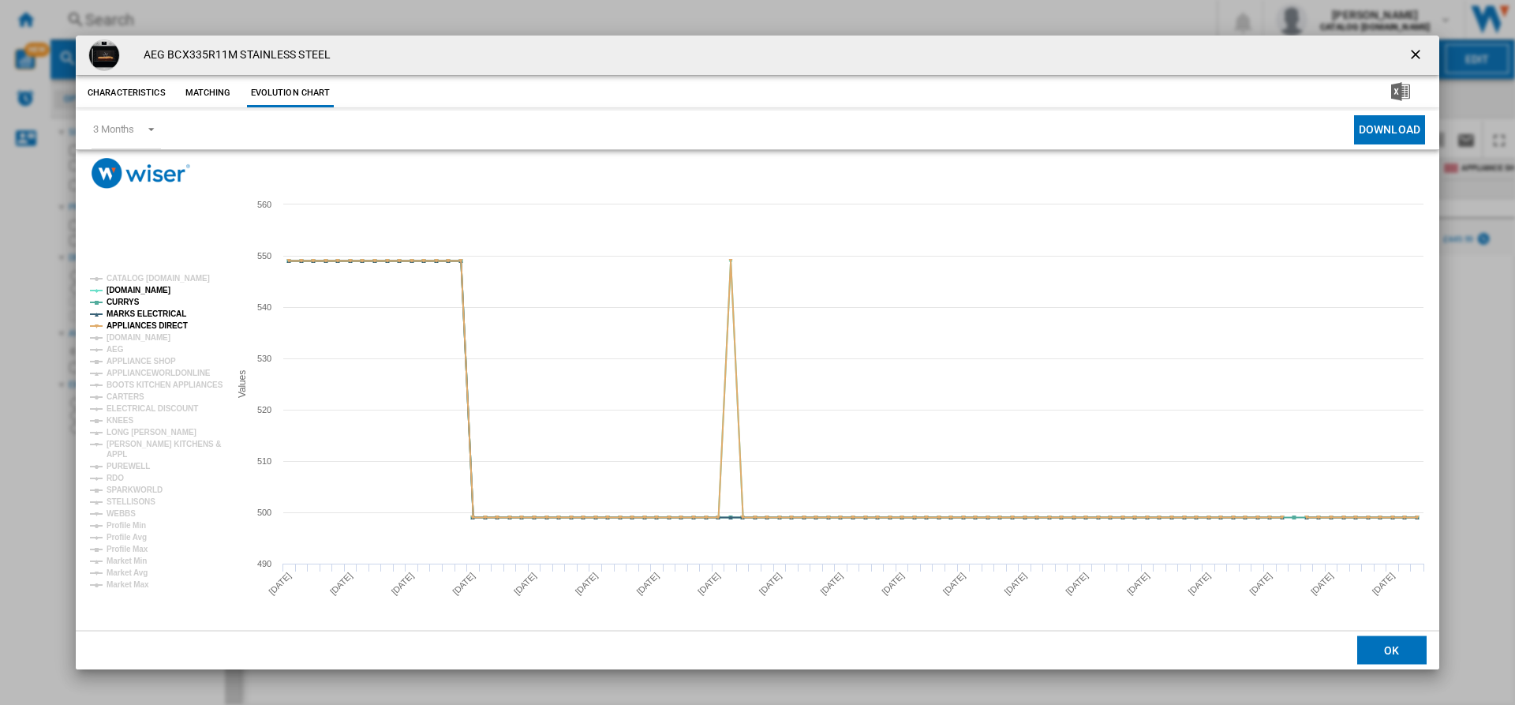
click at [1414, 47] on ng-md-icon "getI18NText('BUTTONS.CLOSE_DIALOG')" at bounding box center [1417, 56] width 19 height 19
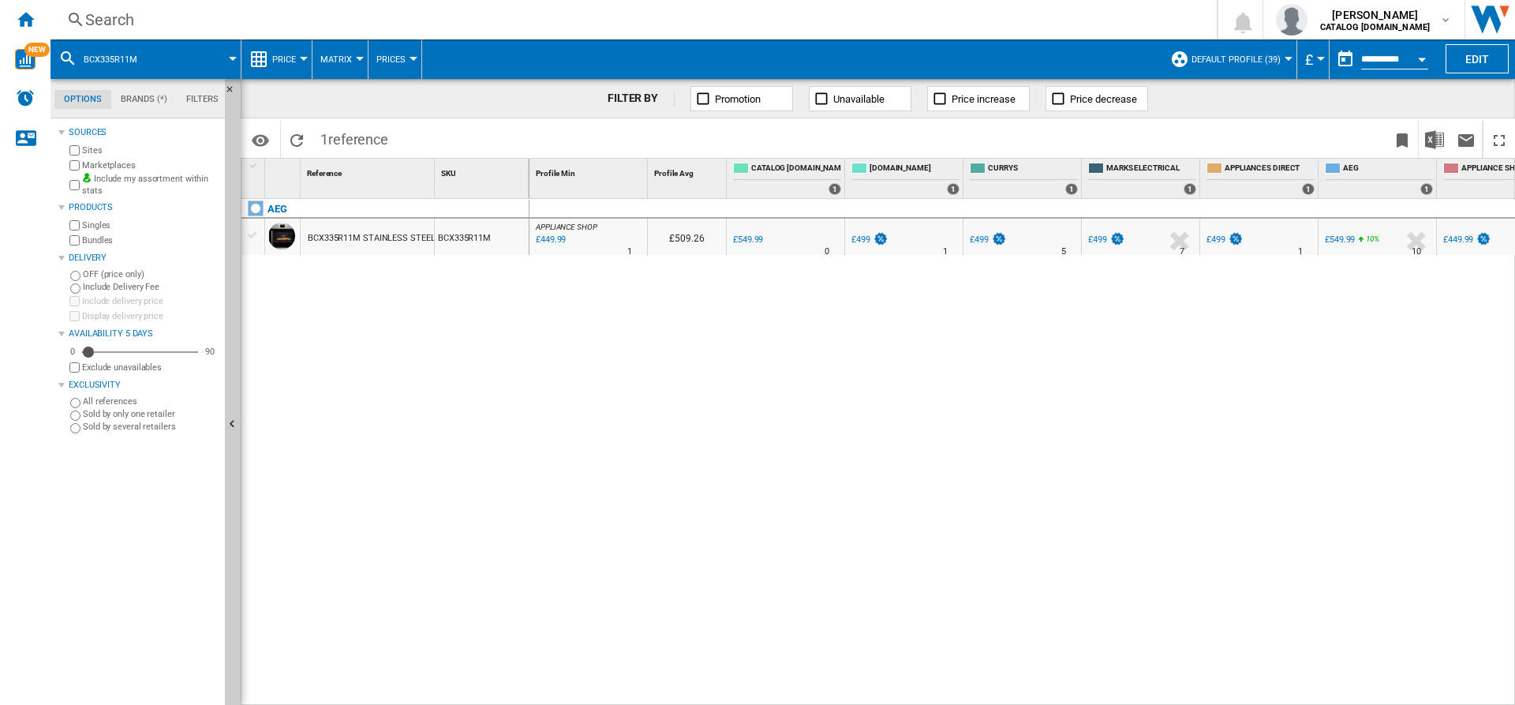
click at [668, 9] on div "Search" at bounding box center [630, 20] width 1091 height 22
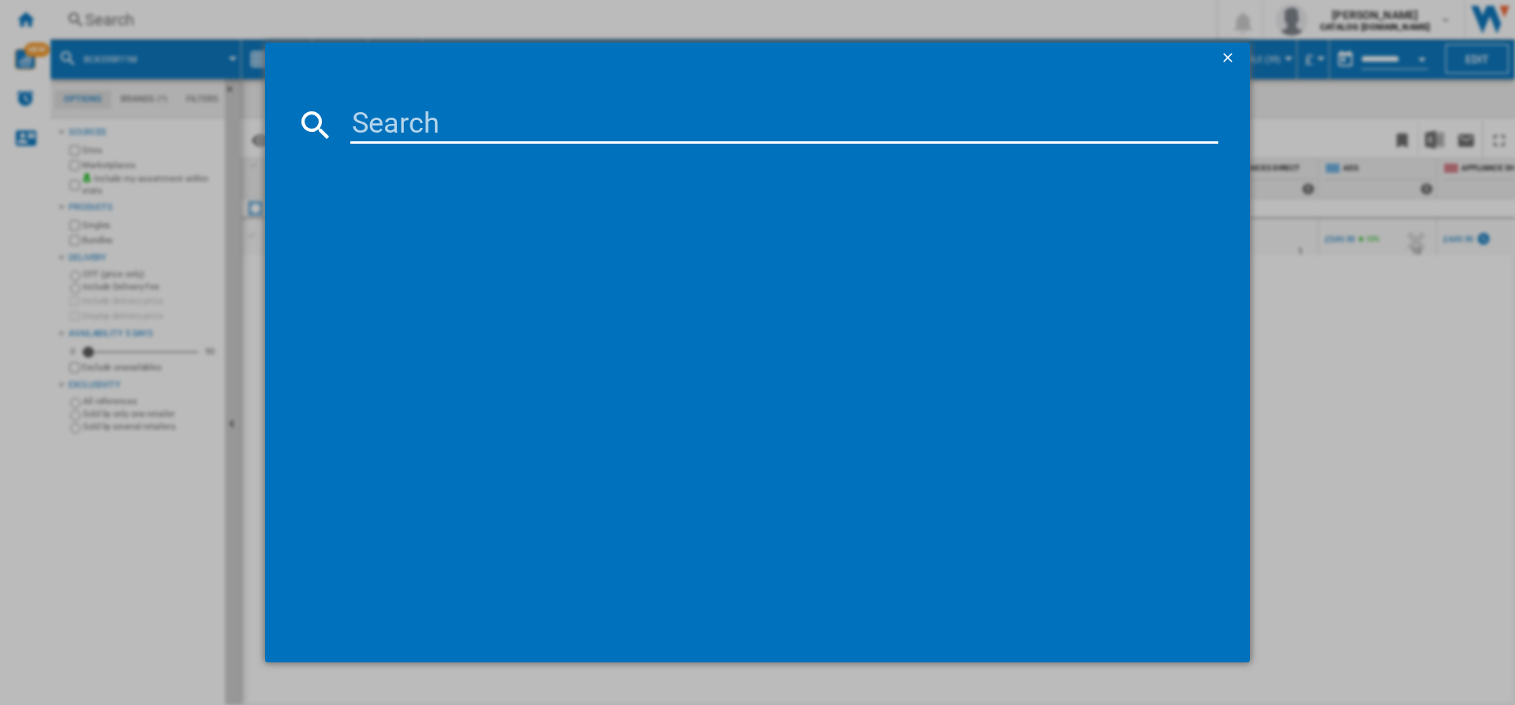
click at [590, 104] on md-dialog-content at bounding box center [757, 368] width 985 height 589
click at [550, 119] on input at bounding box center [784, 125] width 868 height 38
paste input "FSB54607Z"
type input "FSB54607Z"
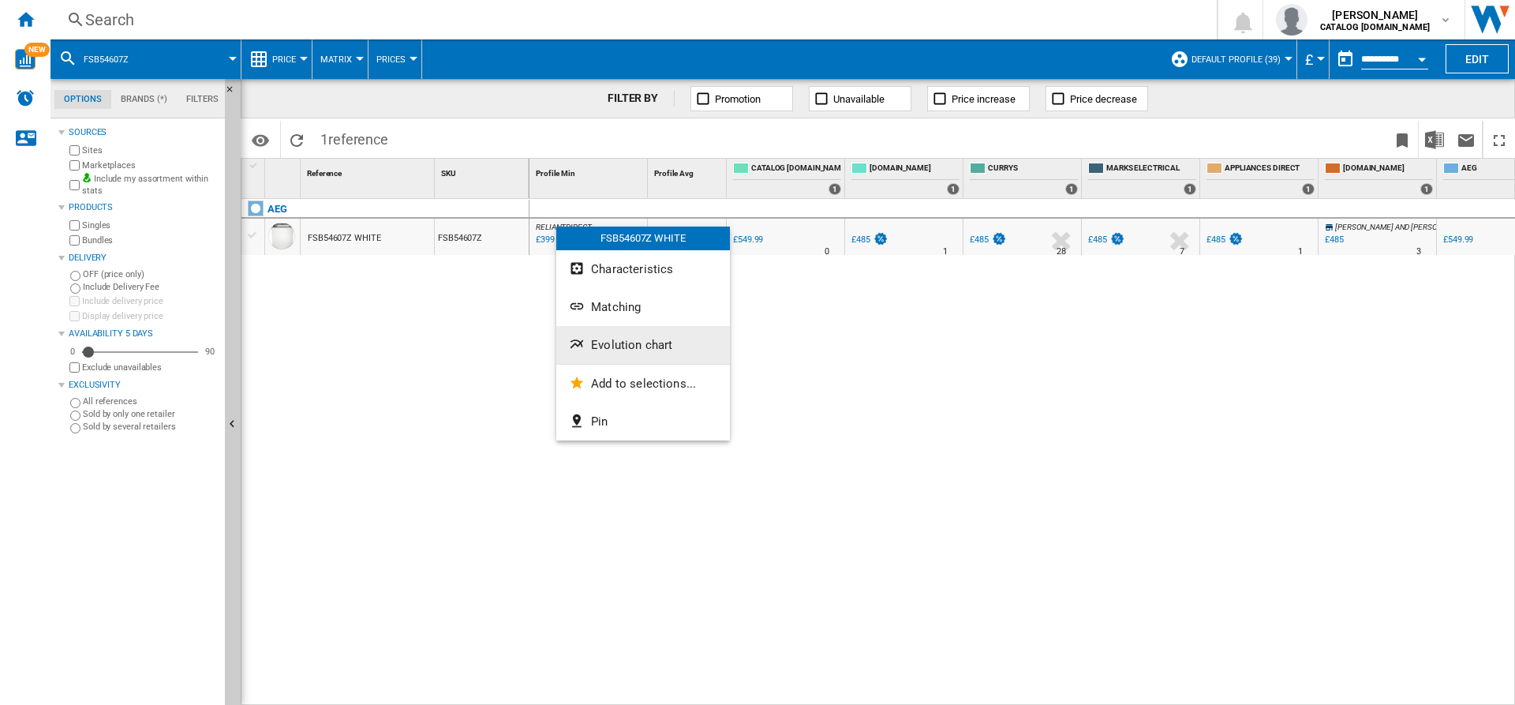
click at [617, 339] on span "Evolution chart" at bounding box center [631, 345] width 81 height 14
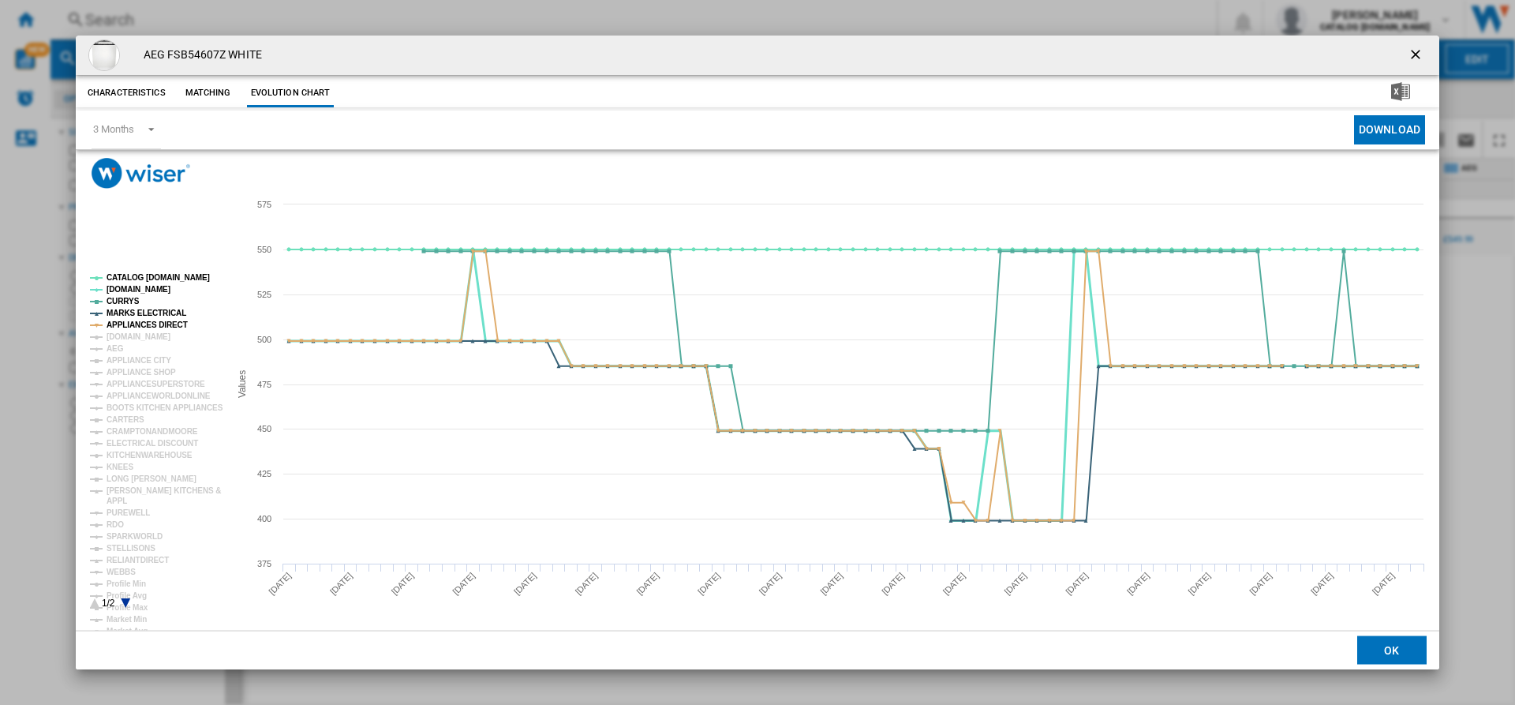
click at [132, 285] on tspan "AO.COM" at bounding box center [139, 289] width 64 height 9
click at [133, 300] on tspan "CURRYS" at bounding box center [123, 301] width 33 height 9
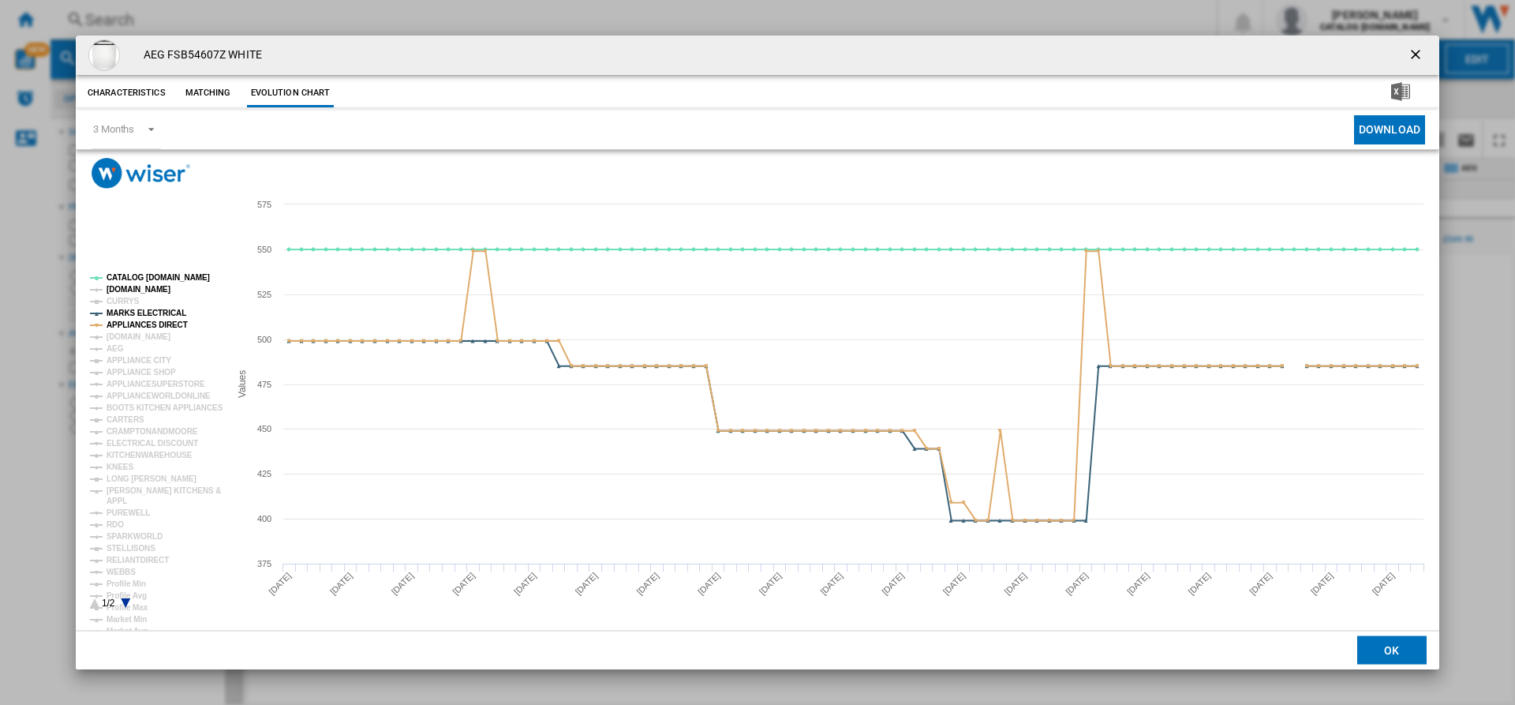
click at [120, 290] on tspan "AO.COM" at bounding box center [139, 289] width 64 height 9
click at [125, 299] on tspan "CURRYS" at bounding box center [123, 301] width 33 height 9
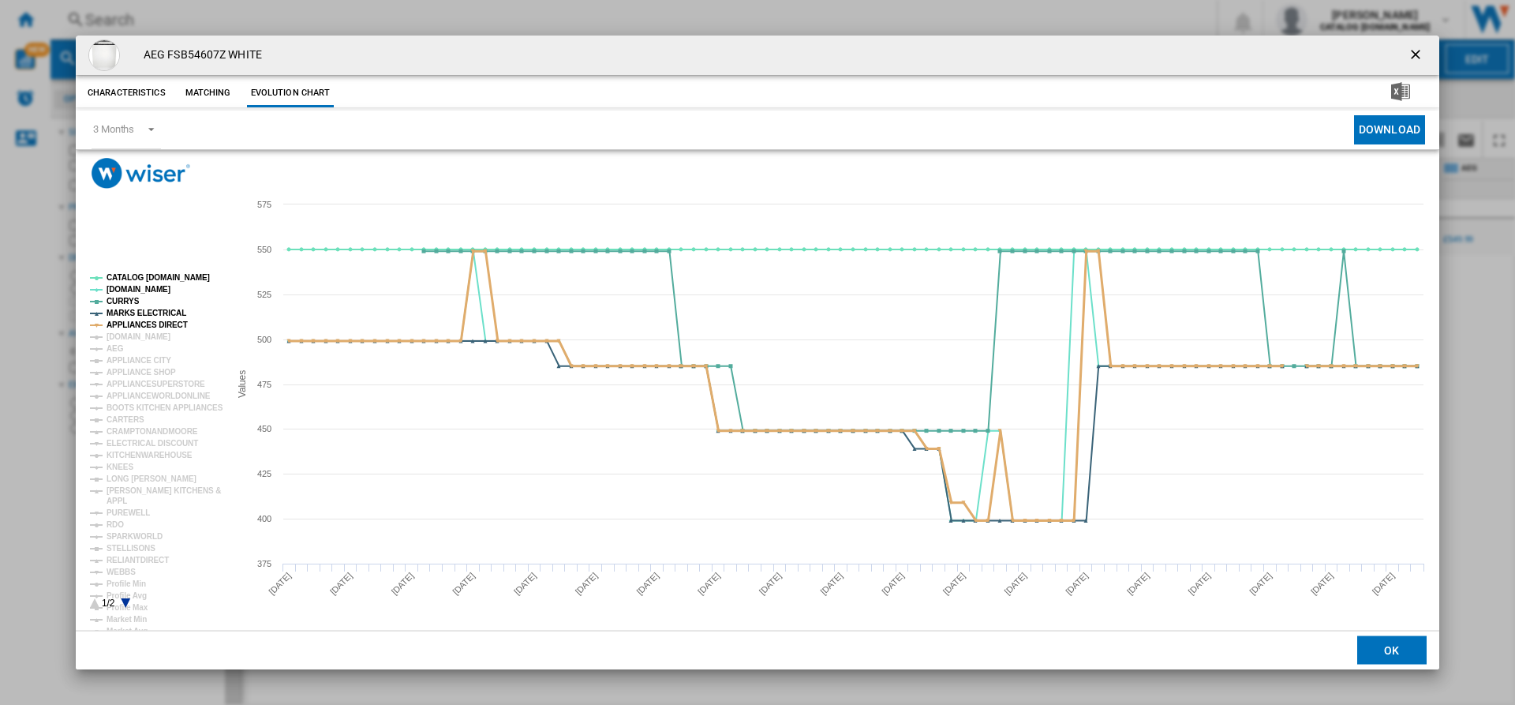
click at [160, 323] on tspan "APPLIANCES DIRECT" at bounding box center [147, 324] width 81 height 9
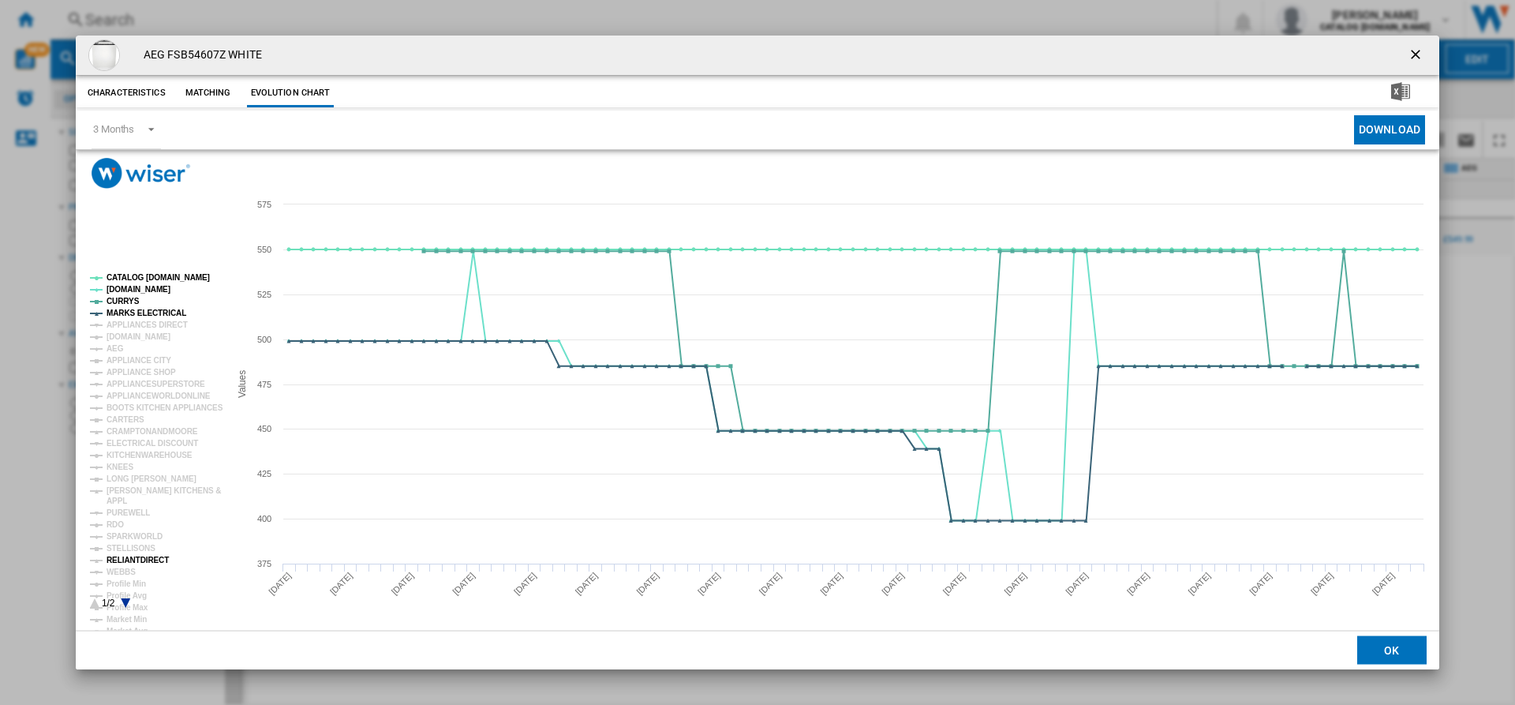
click at [135, 557] on tspan "RELIANTDIRECT" at bounding box center [138, 560] width 62 height 9
click at [1407, 57] on button "Product popup" at bounding box center [1418, 55] width 32 height 32
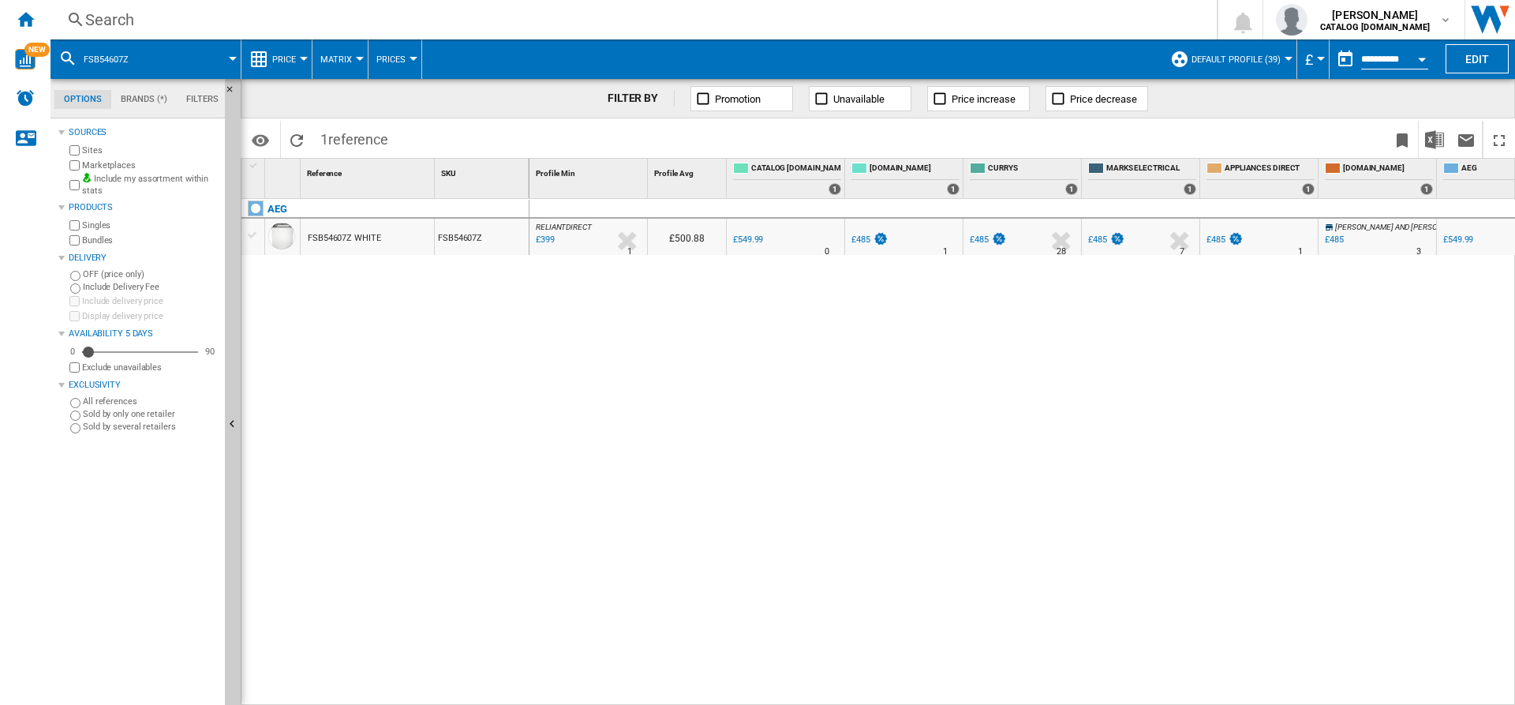
click at [979, 23] on div "Search" at bounding box center [630, 20] width 1091 height 22
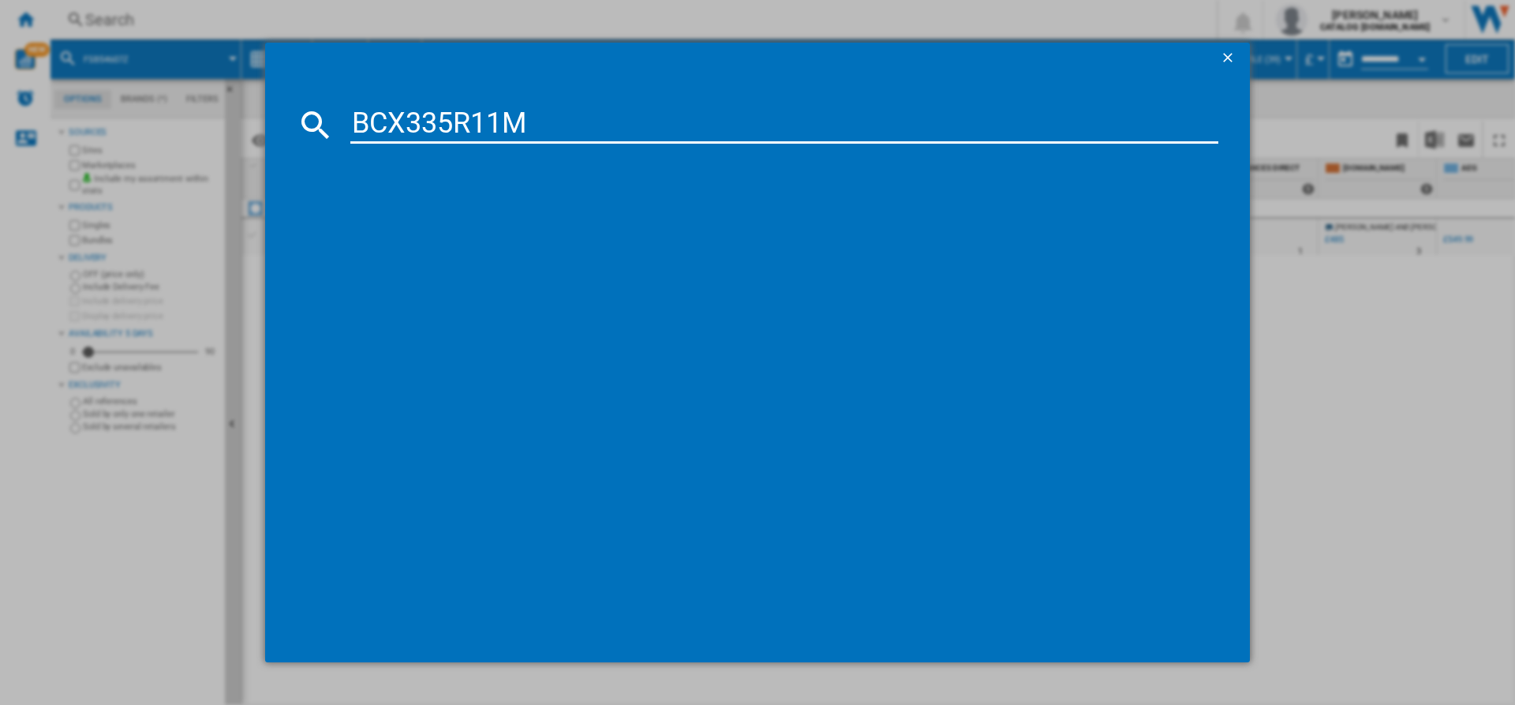
type input "BCX335R11M"
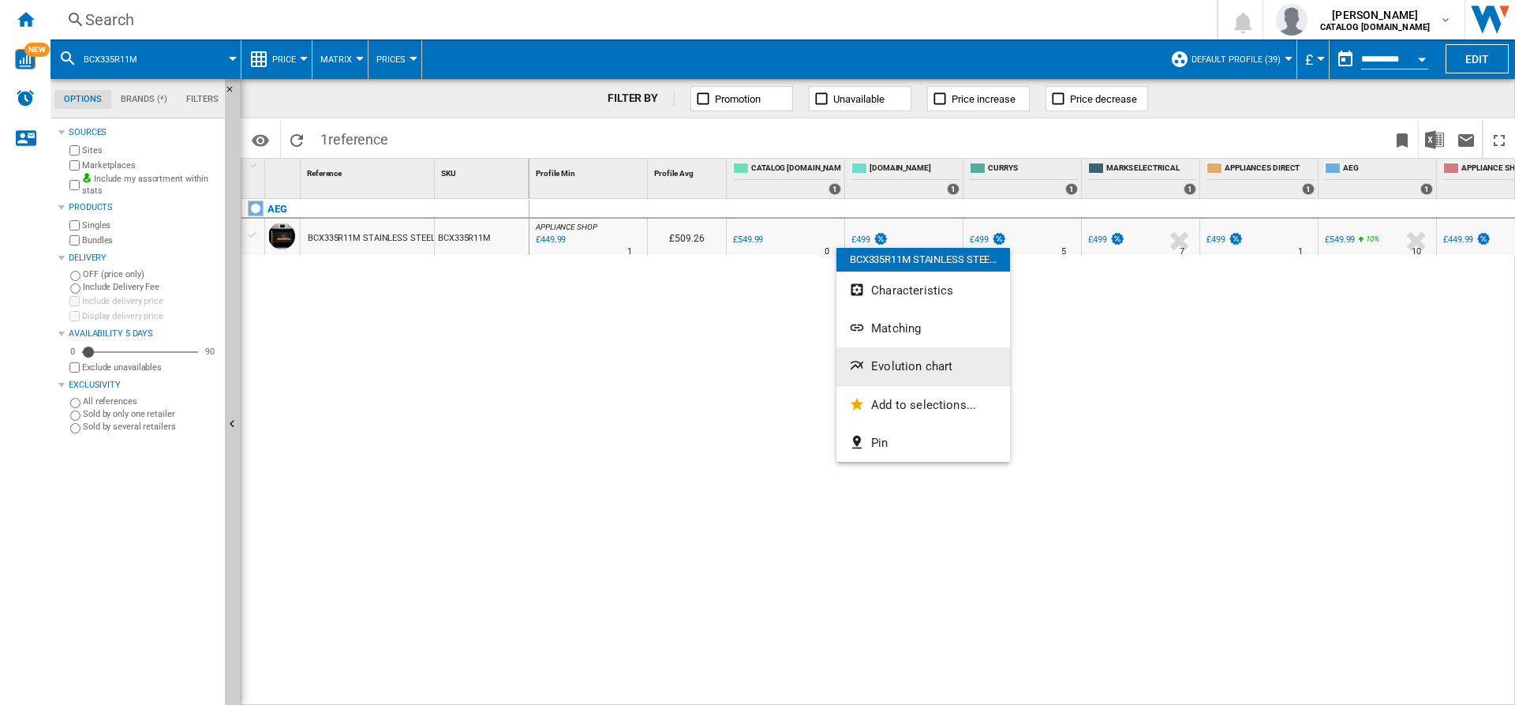
click at [902, 359] on span "Evolution chart" at bounding box center [911, 366] width 81 height 14
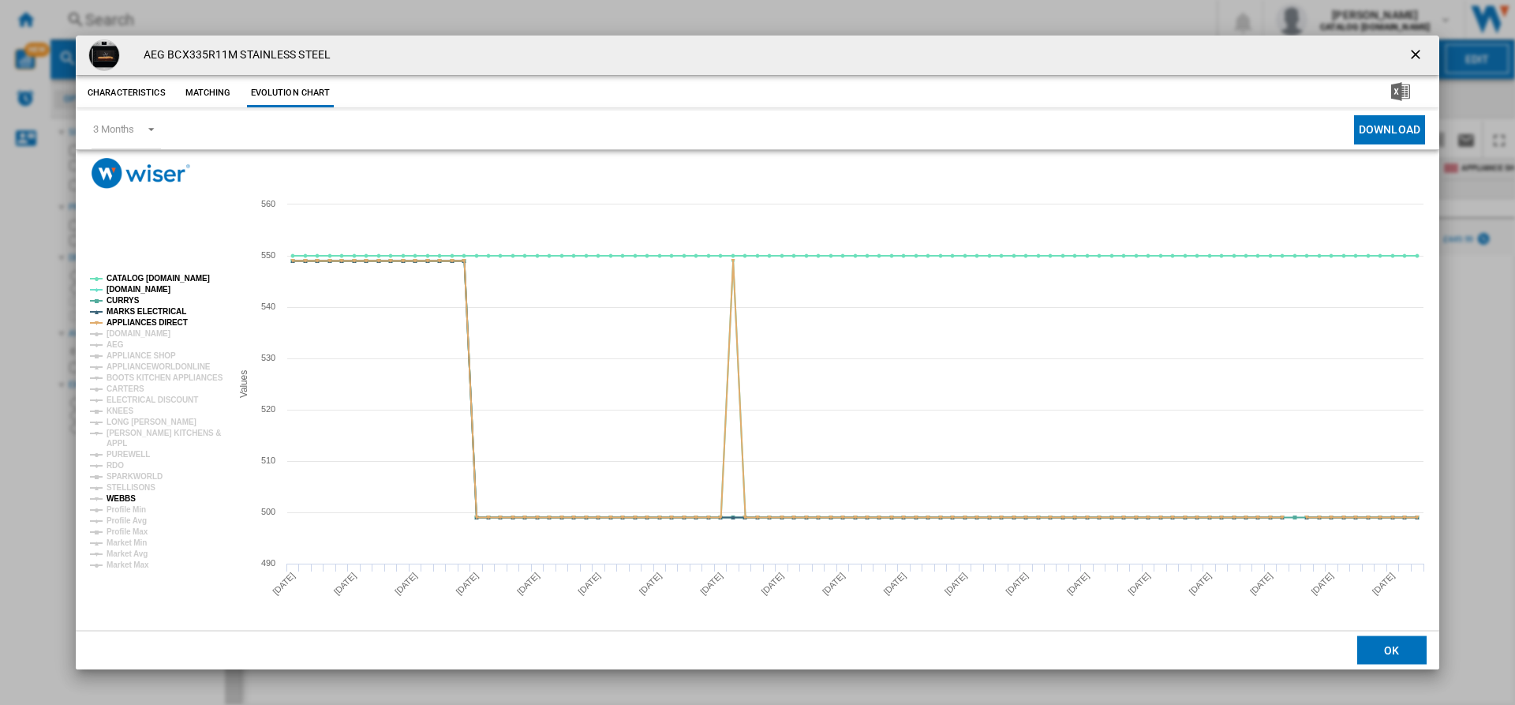
click at [121, 499] on tspan "WEBBS" at bounding box center [121, 498] width 29 height 9
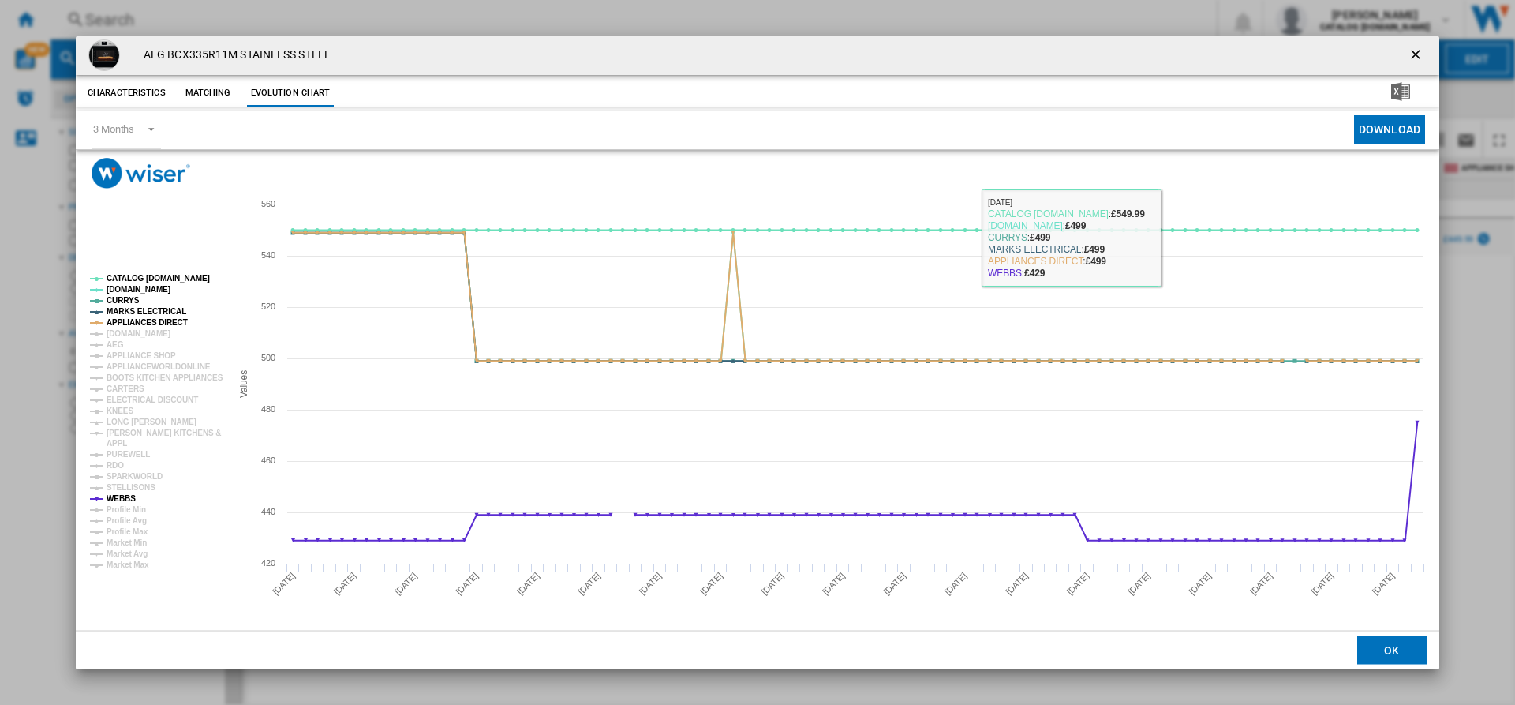
click at [1416, 60] on ng-md-icon "getI18NText('BUTTONS.CLOSE_DIALOG')" at bounding box center [1417, 56] width 19 height 19
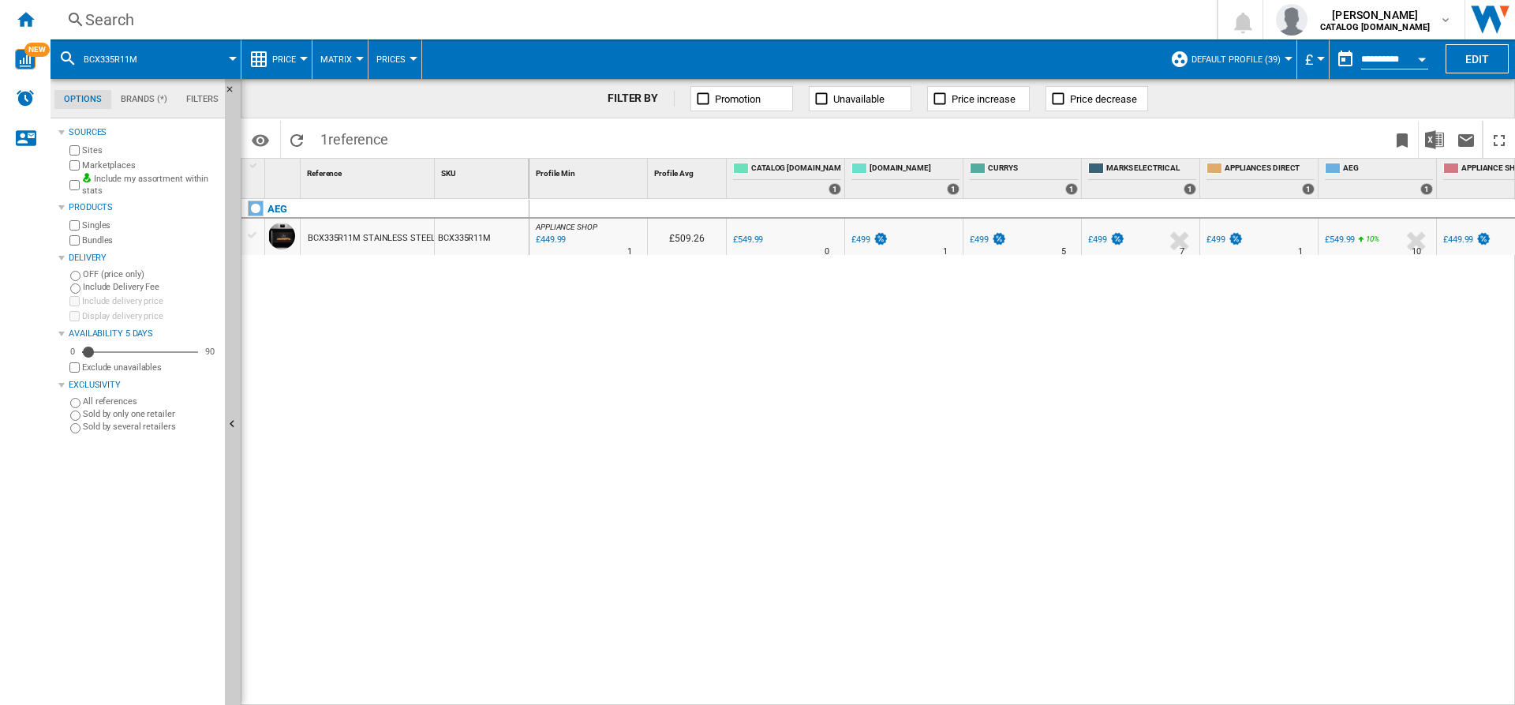
click at [453, 222] on div "BCX335R11M" at bounding box center [482, 237] width 94 height 36
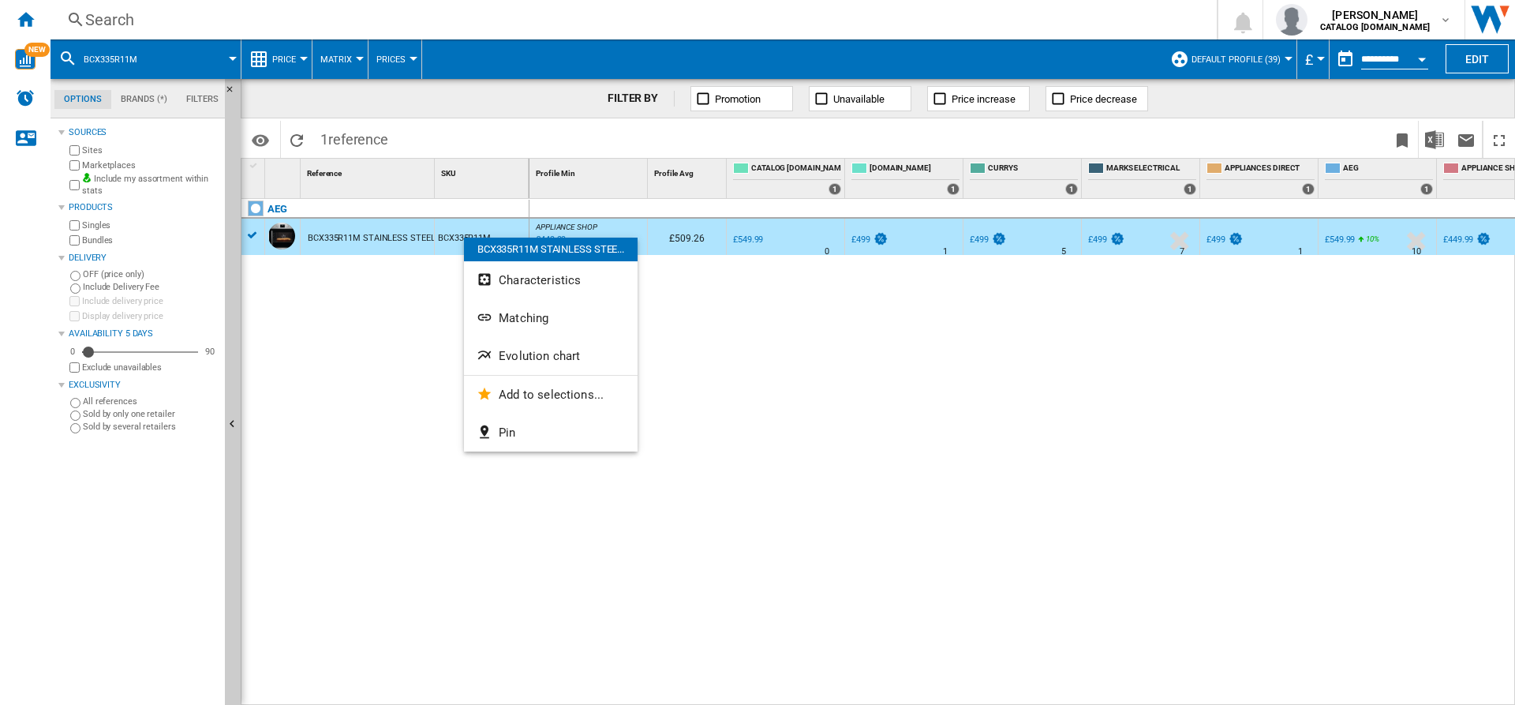
click at [913, 303] on div at bounding box center [757, 352] width 1515 height 705
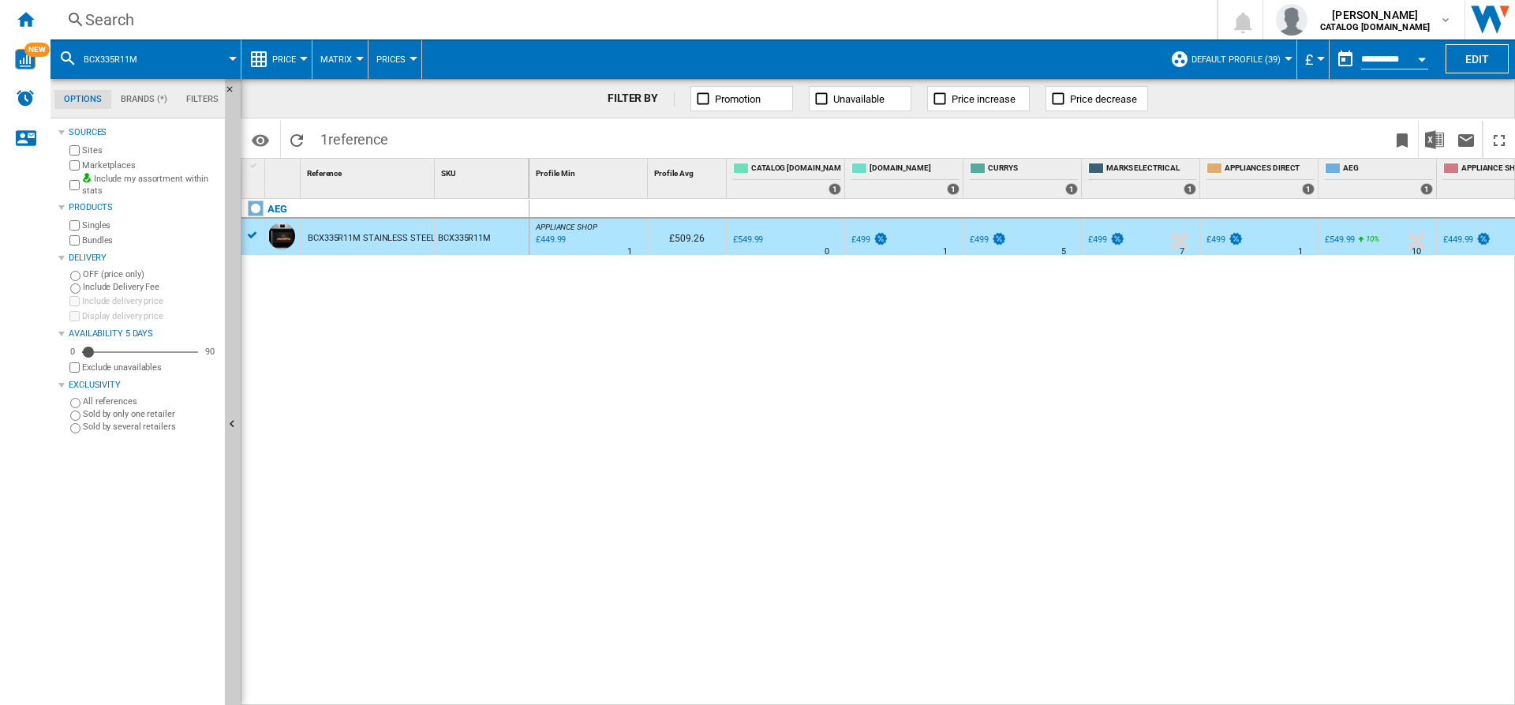
click at [982, 228] on div at bounding box center [1022, 227] width 111 height 9
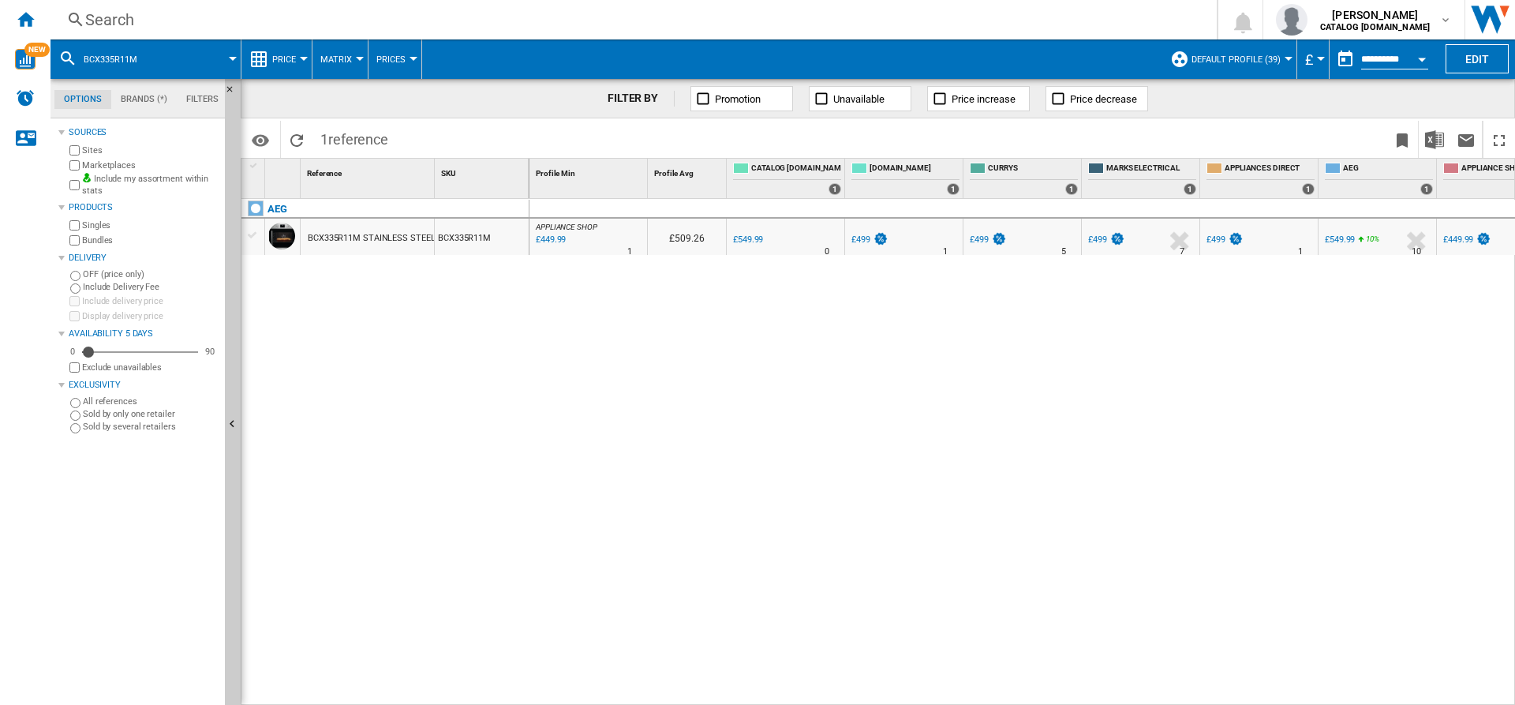
click at [990, 233] on div "£499" at bounding box center [986, 240] width 39 height 16
click at [1099, 241] on div "£499" at bounding box center [1097, 239] width 19 height 10
click at [1214, 247] on div "£499" at bounding box center [1223, 240] width 39 height 16
drag, startPoint x: 891, startPoint y: 696, endPoint x: 984, endPoint y: 694, distance: 93.1
click at [984, 694] on div "APPLIANCE SHOP : APPLIANCE SHOP -18.2 % £449.99 % N/A 1 APPLIANCE SHOP : APPLIA…" at bounding box center [1023, 452] width 986 height 507
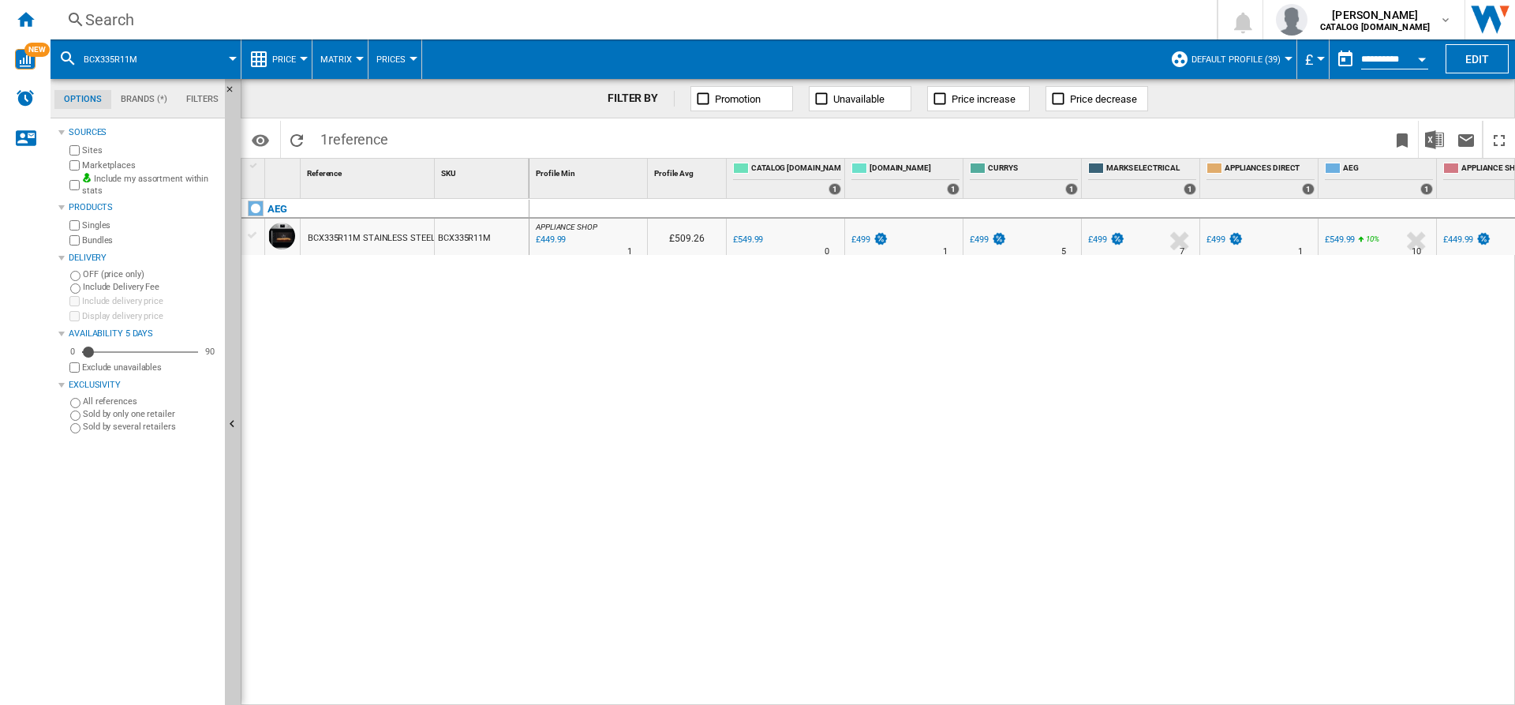
scroll to position [0, 4]
click at [1000, 369] on div "APPLIANCE SHOP : APPLIANCE SHOP -18.2 % £449.99 % N/A 1 APPLIANCE SHOP : APPLIA…" at bounding box center [1023, 452] width 986 height 507
click at [1150, 292] on div "APPLIANCE SHOP : APPLIANCE SHOP -18.2 % £449.99 % N/A 1 APPLIANCE SHOP : APPLIA…" at bounding box center [1023, 452] width 986 height 507
click at [1234, 239] on img at bounding box center [1232, 238] width 16 height 13
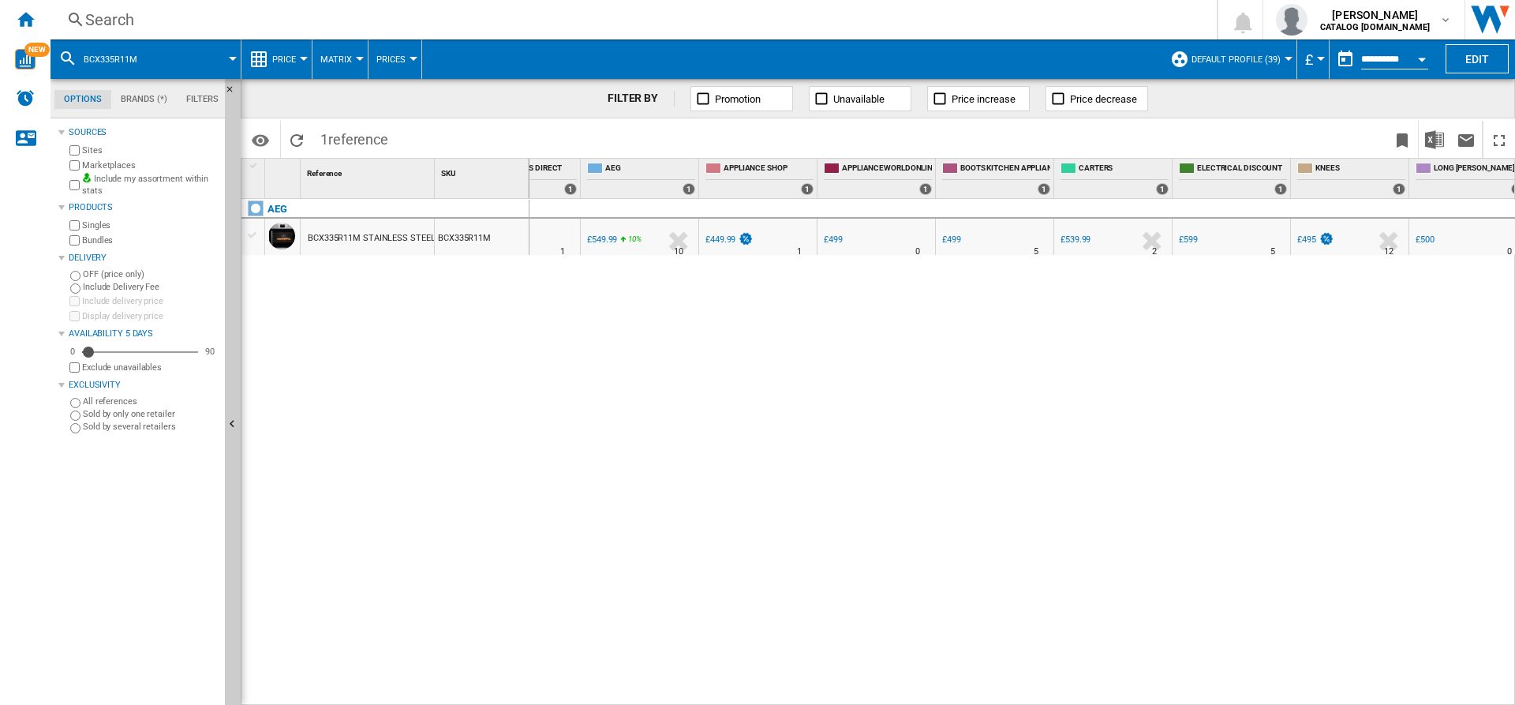
scroll to position [0, 754]
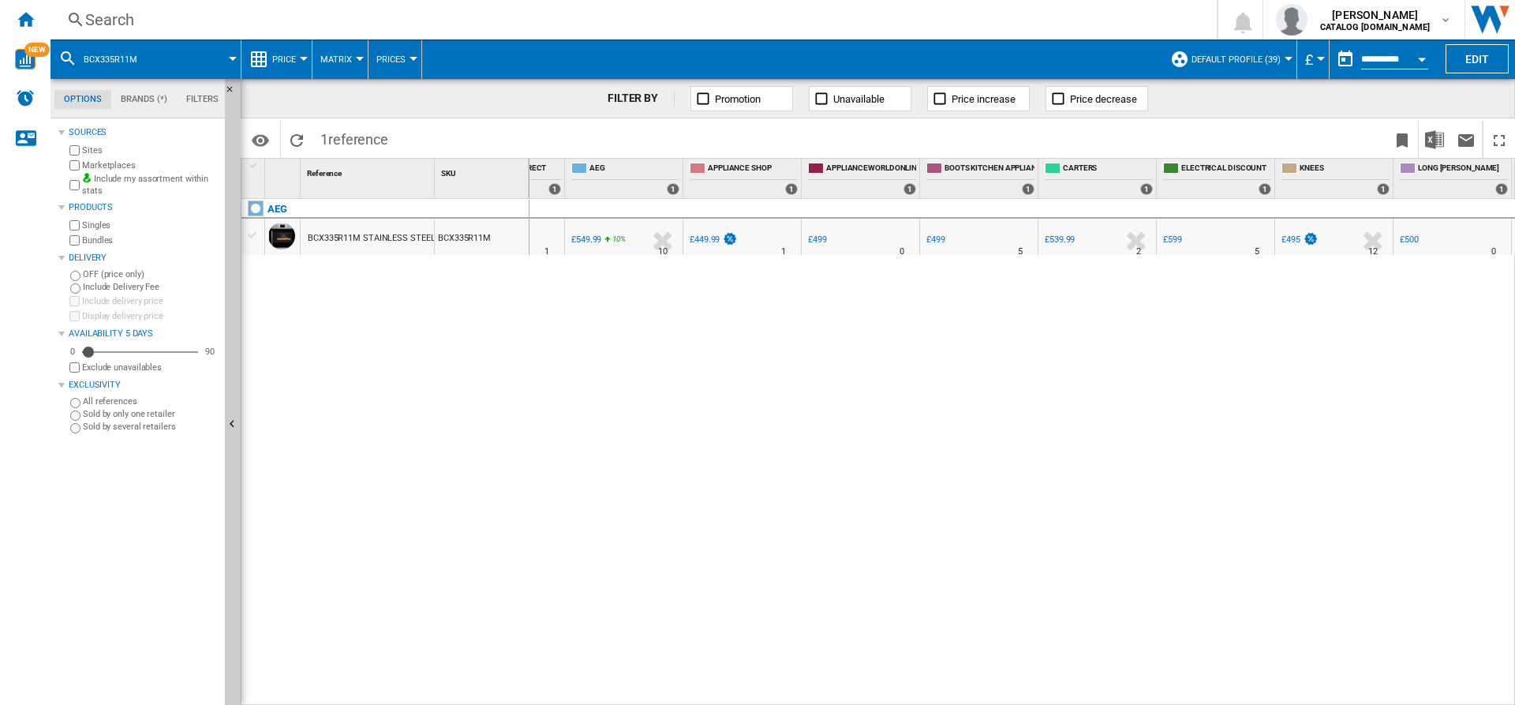
click at [943, 240] on div "£499" at bounding box center [935, 239] width 19 height 10
click at [1178, 235] on div "£599" at bounding box center [1172, 239] width 19 height 10
click at [1054, 239] on div "£539.99" at bounding box center [1060, 239] width 30 height 10
click at [1419, 232] on div at bounding box center [1423, 251] width 8 height 38
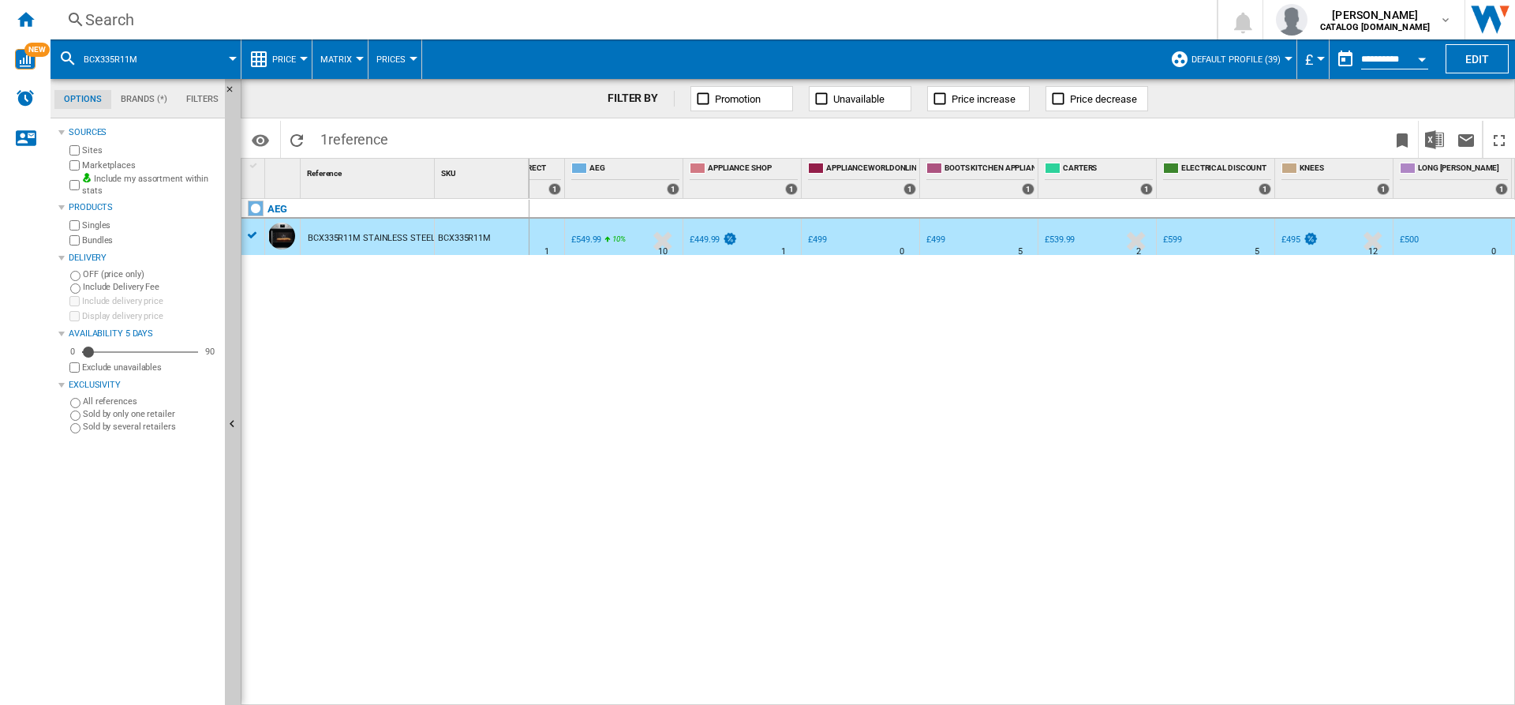
click at [1416, 233] on div "£500" at bounding box center [1408, 240] width 21 height 16
